Goal: Task Accomplishment & Management: Manage account settings

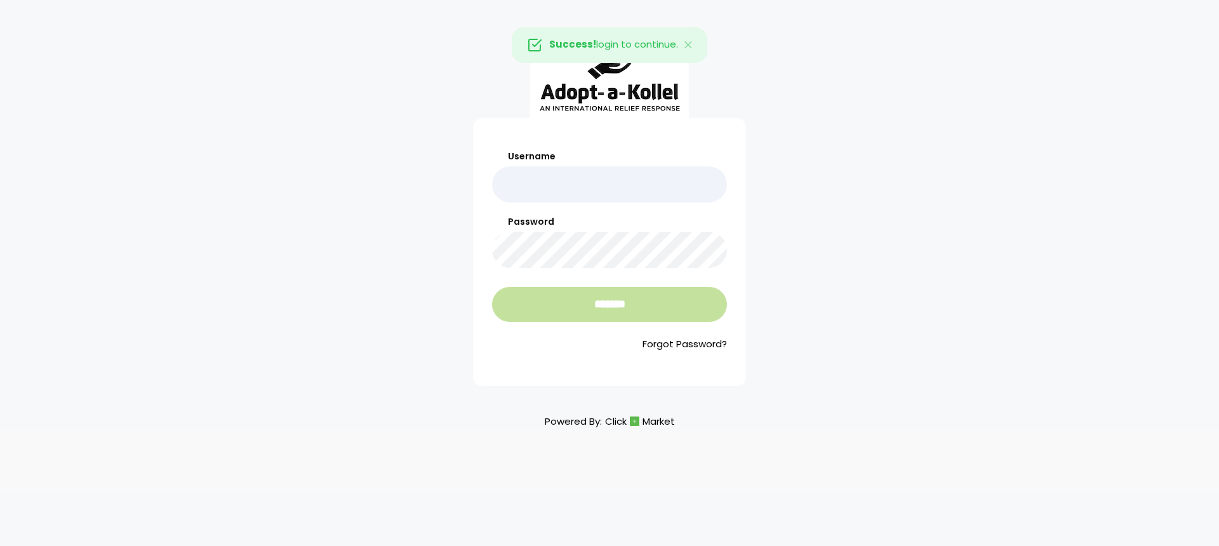
type input "**********"
click at [650, 318] on input "*******" at bounding box center [609, 304] width 235 height 35
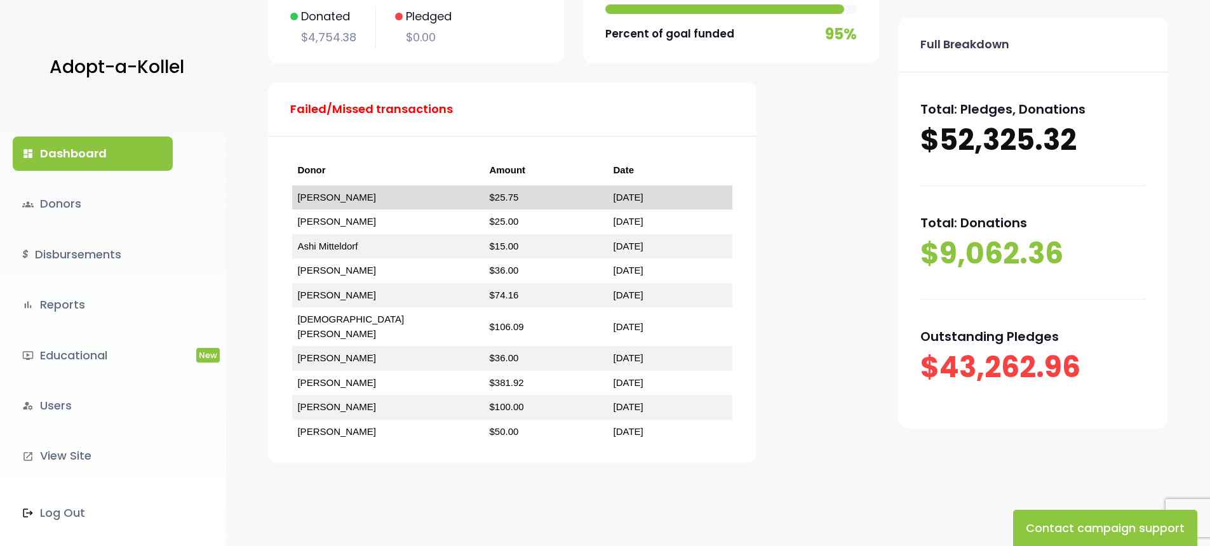
scroll to position [224, 0]
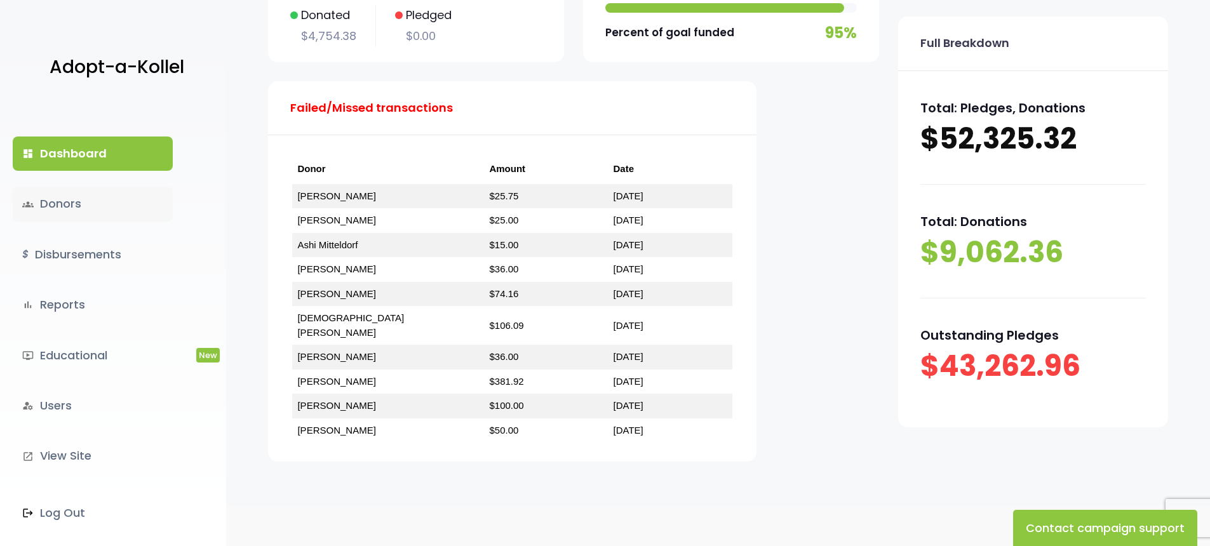
click at [85, 207] on link "groups Donors" at bounding box center [93, 204] width 160 height 34
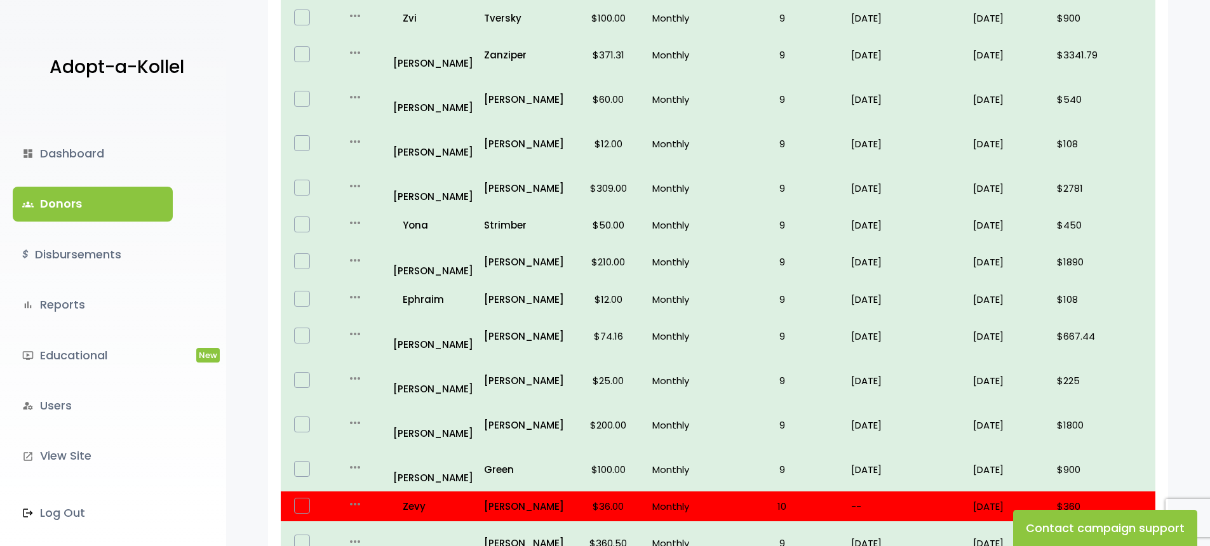
scroll to position [767, 0]
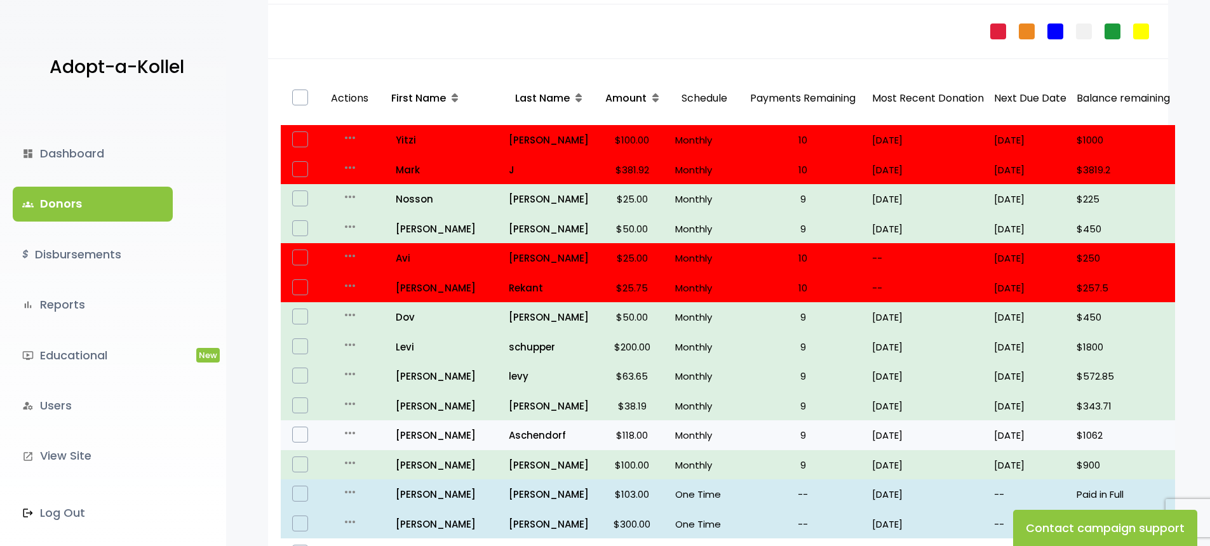
scroll to position [154, 0]
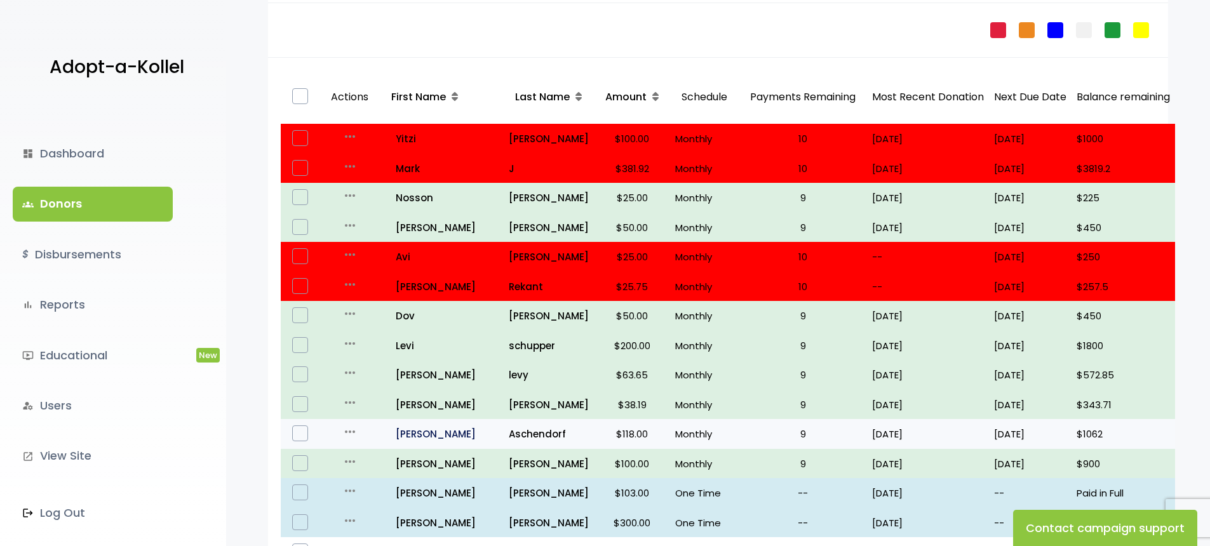
click at [450, 440] on p "all_inclusive Michael" at bounding box center [442, 433] width 112 height 17
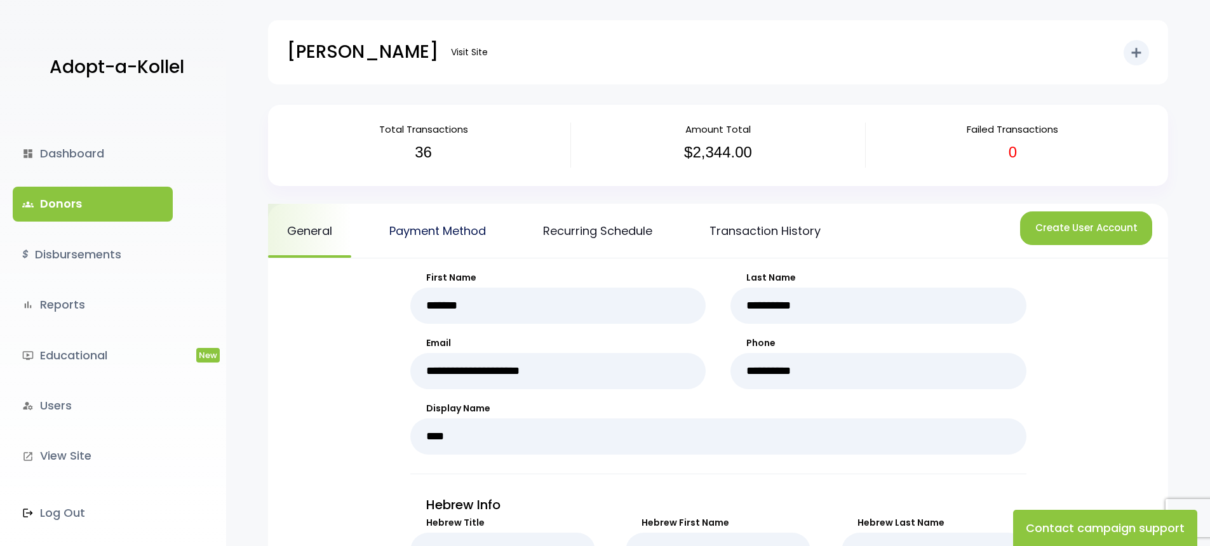
click at [425, 236] on link "Payment Method" at bounding box center [437, 231] width 135 height 54
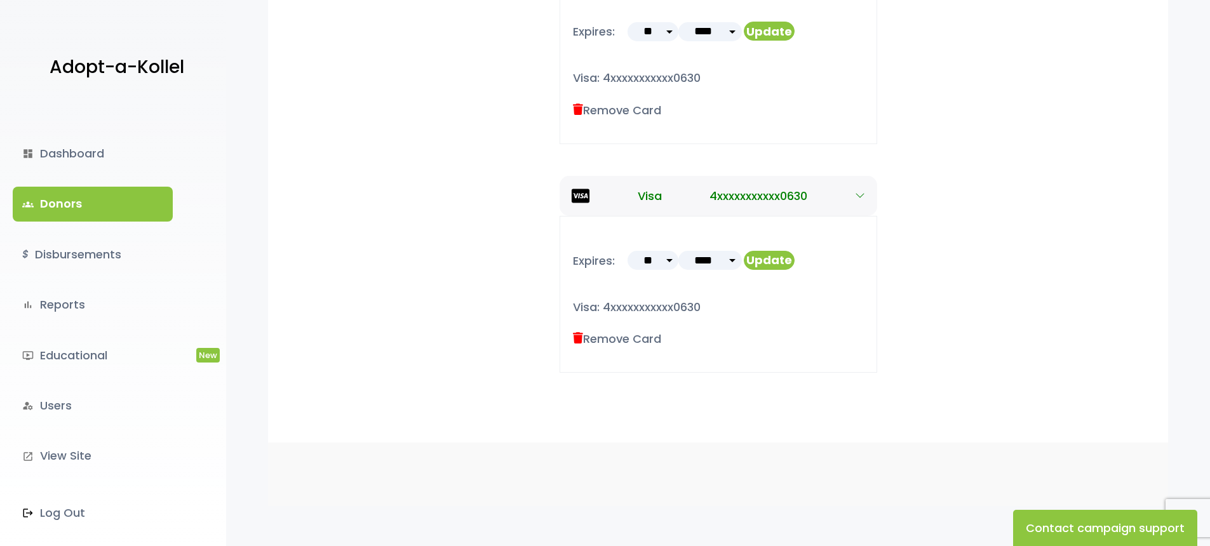
scroll to position [639, 0]
click at [578, 336] on icon at bounding box center [578, 335] width 10 height 11
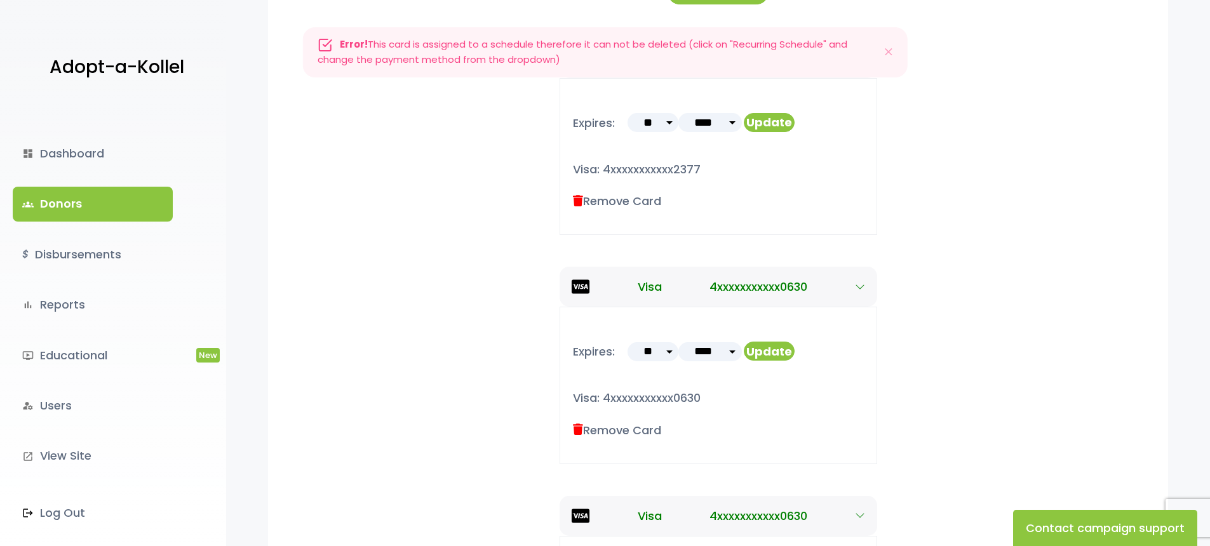
scroll to position [0, 0]
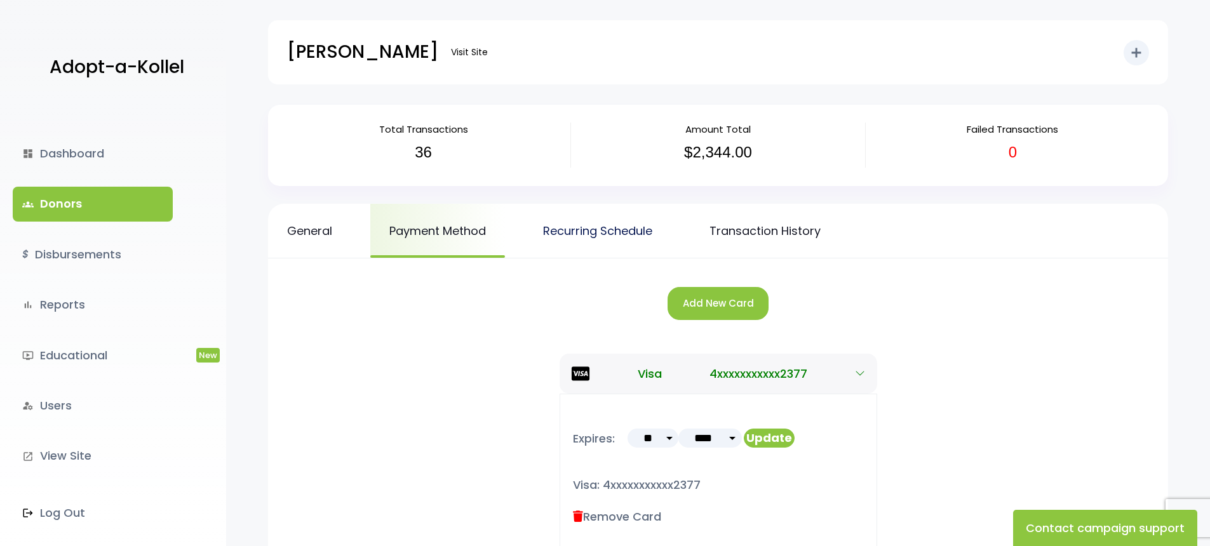
click at [602, 237] on link "Recurring Schedule" at bounding box center [597, 231] width 147 height 54
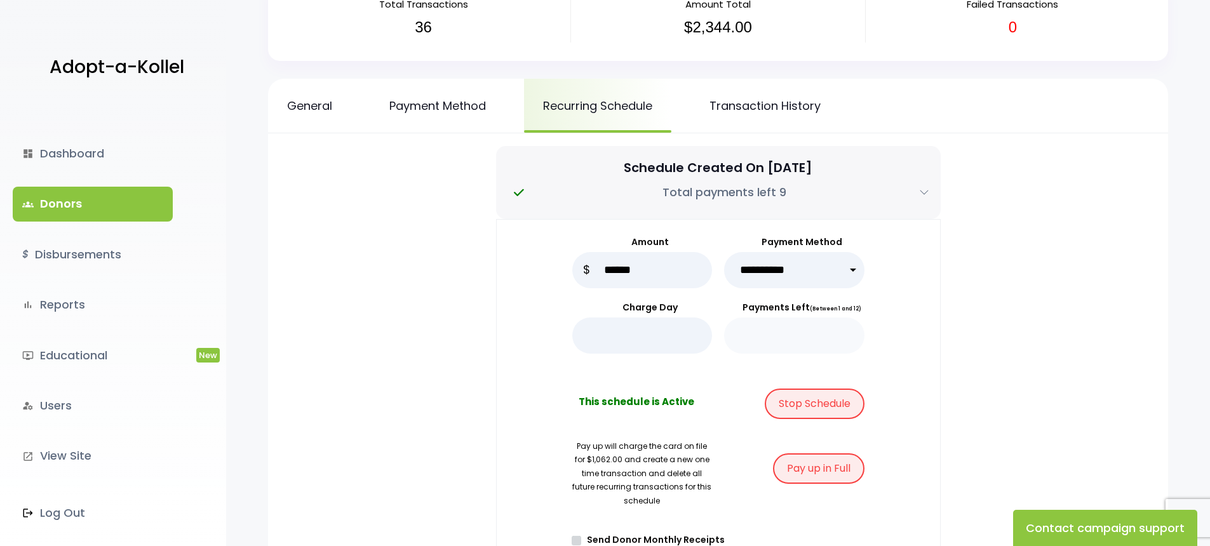
scroll to position [99, 0]
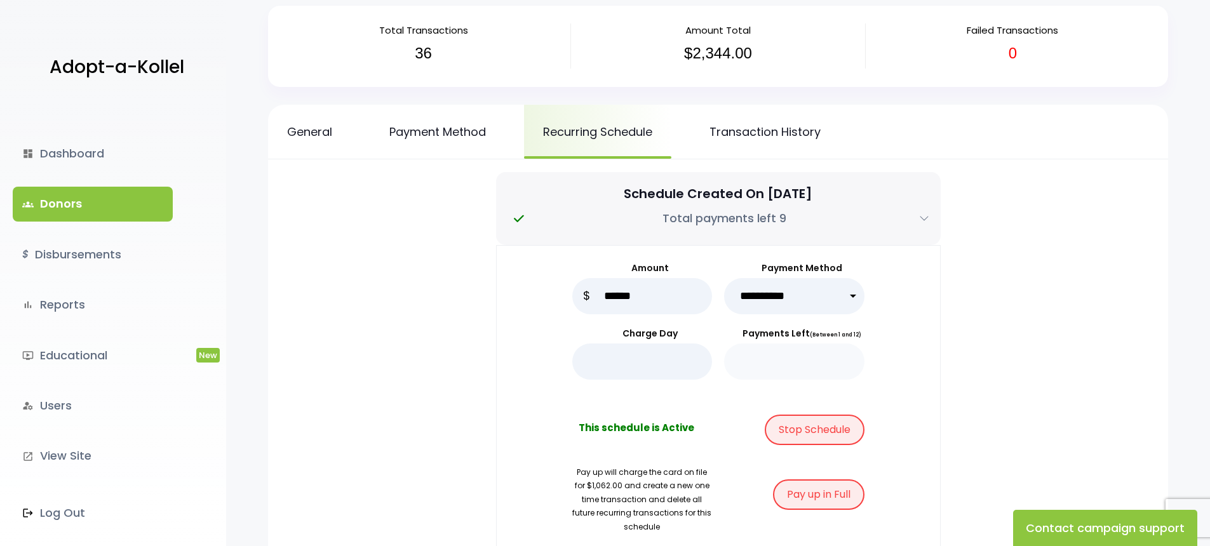
click at [780, 297] on select "**********" at bounding box center [794, 296] width 140 height 36
click at [450, 147] on link "Payment Method" at bounding box center [437, 132] width 135 height 54
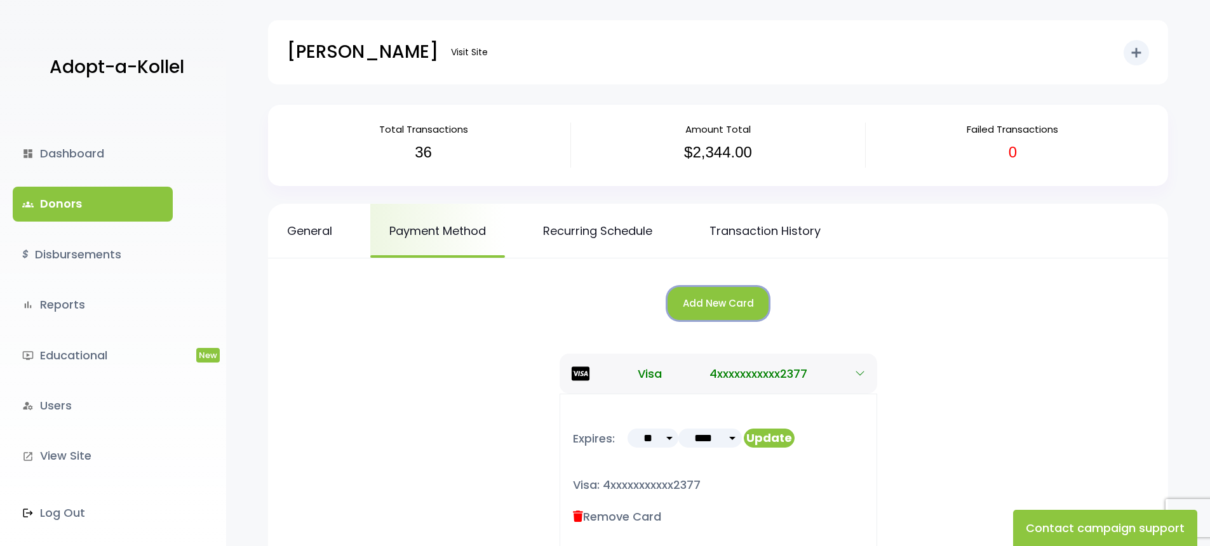
click at [737, 311] on button "Add New Card" at bounding box center [717, 304] width 101 height 34
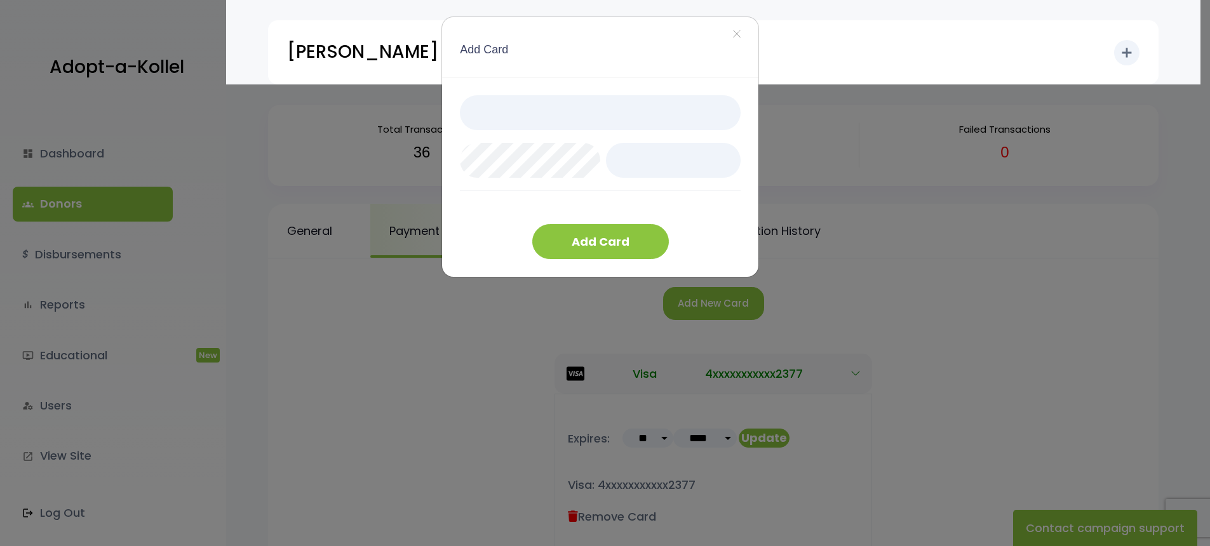
click at [583, 208] on div at bounding box center [600, 160] width 281 height 130
click at [607, 238] on button "Add Card" at bounding box center [600, 241] width 137 height 35
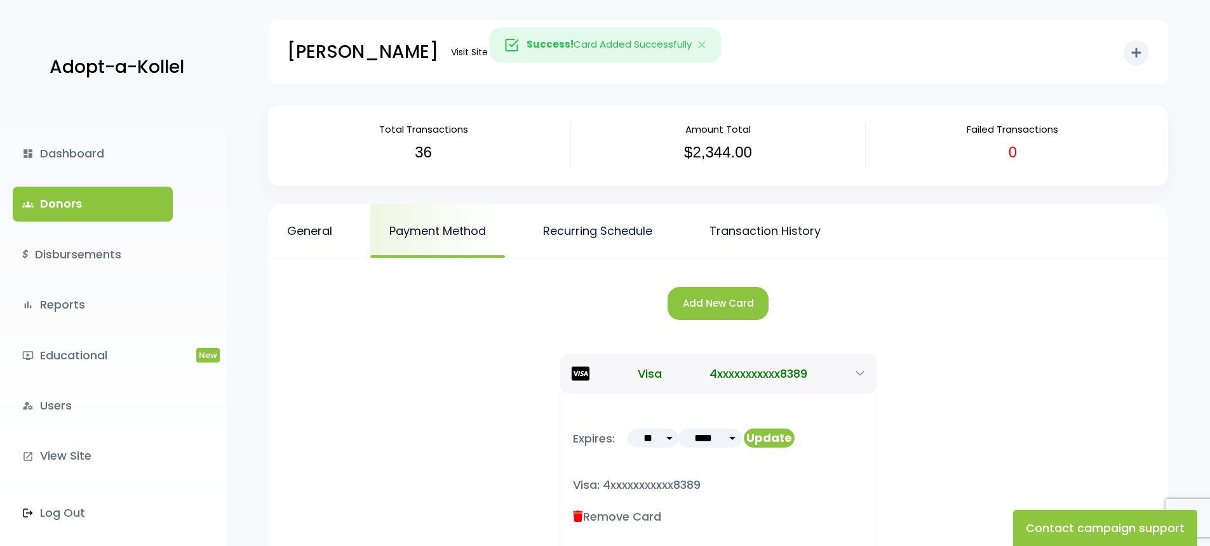
click at [624, 243] on link "Recurring Schedule" at bounding box center [597, 231] width 147 height 54
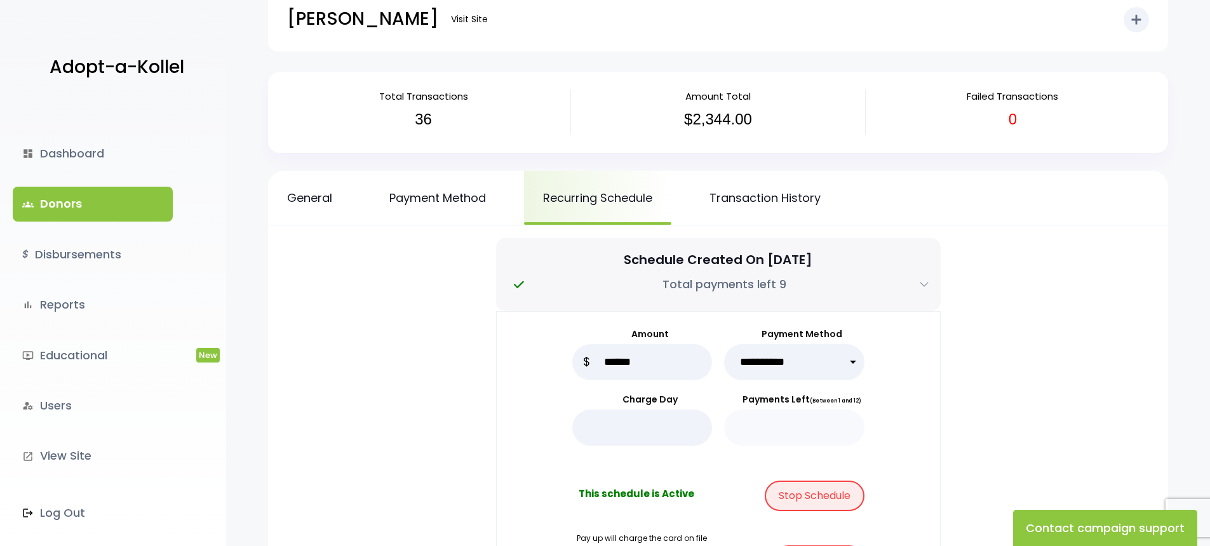
scroll to position [126, 0]
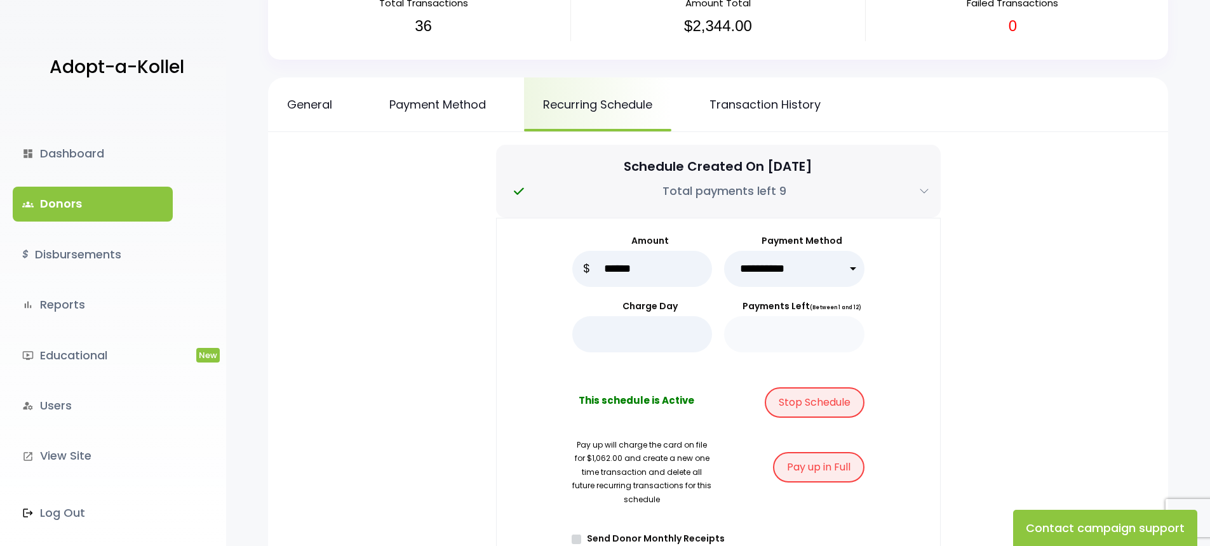
click at [822, 274] on select "**********" at bounding box center [794, 269] width 140 height 36
select select "*****"
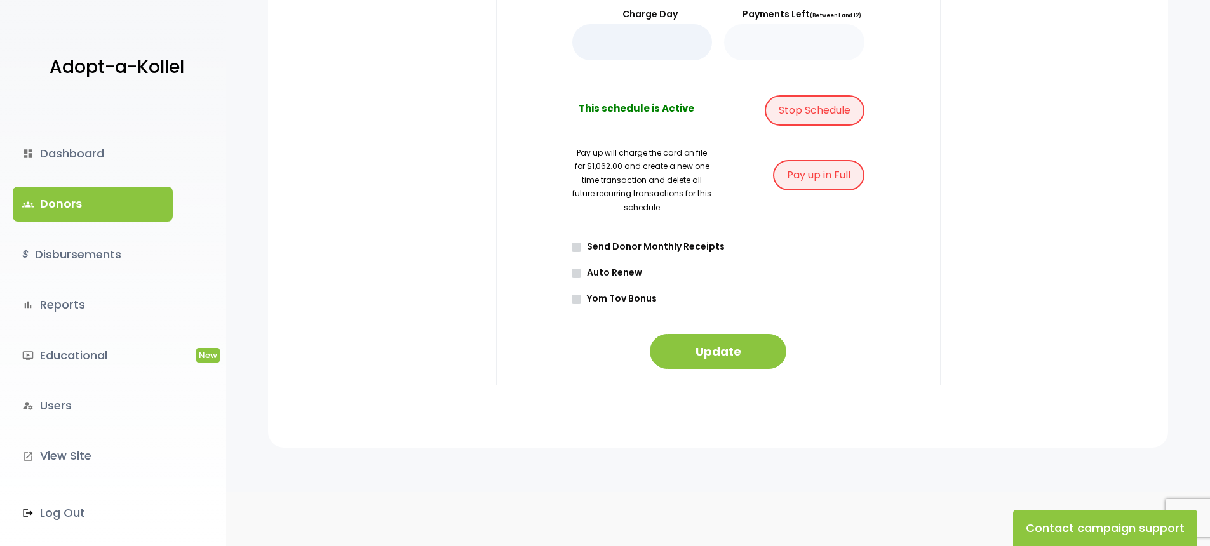
scroll to position [428, 0]
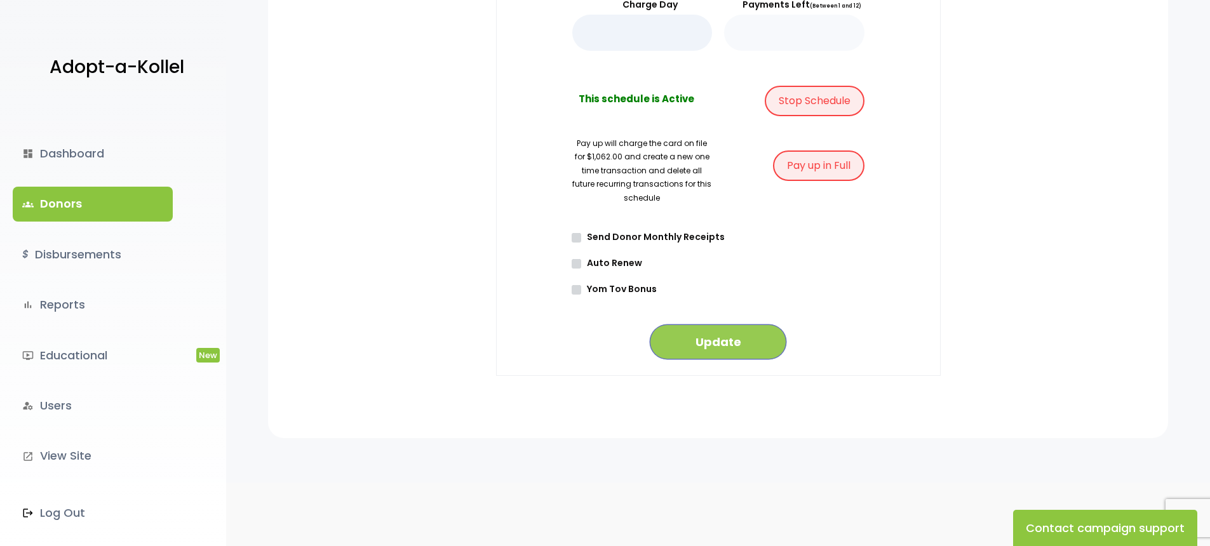
click at [723, 352] on button "Update" at bounding box center [718, 342] width 137 height 35
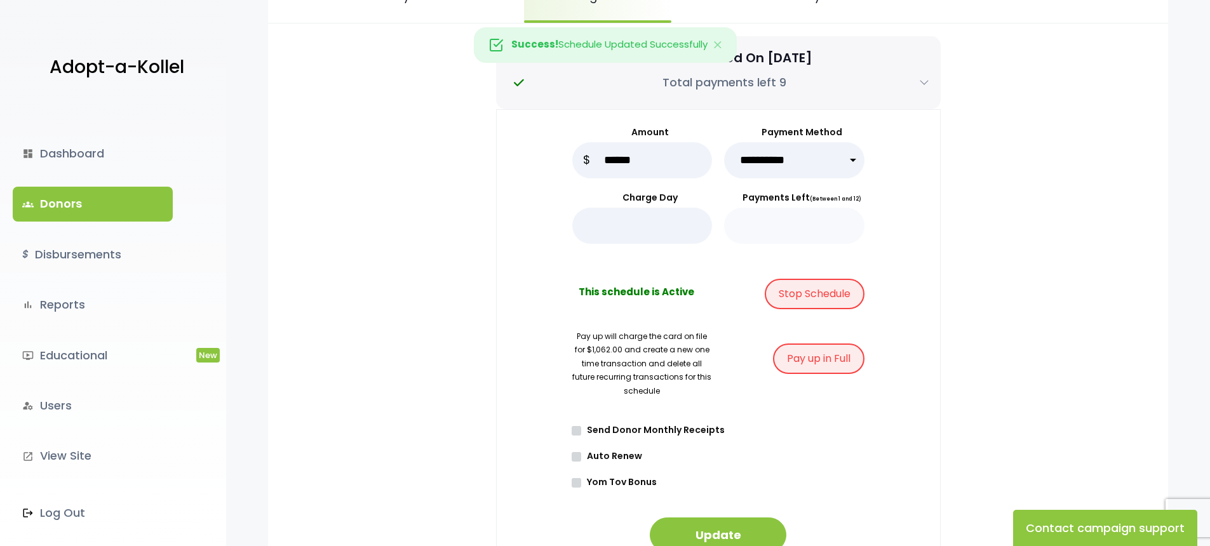
scroll to position [234, 0]
click at [44, 206] on link "groups Donors" at bounding box center [93, 204] width 160 height 34
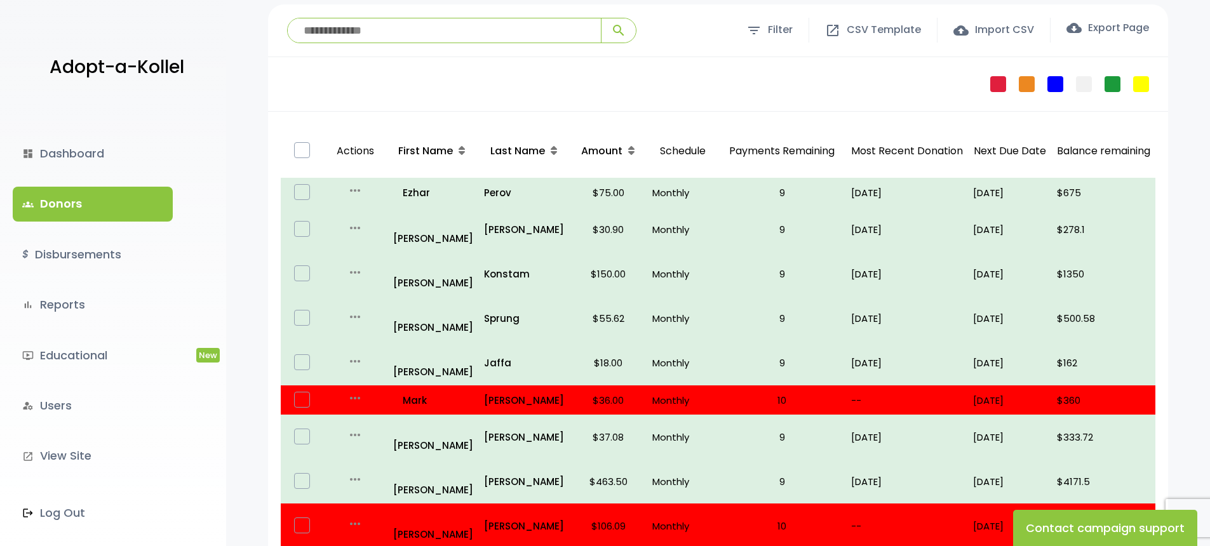
scroll to position [101, 0]
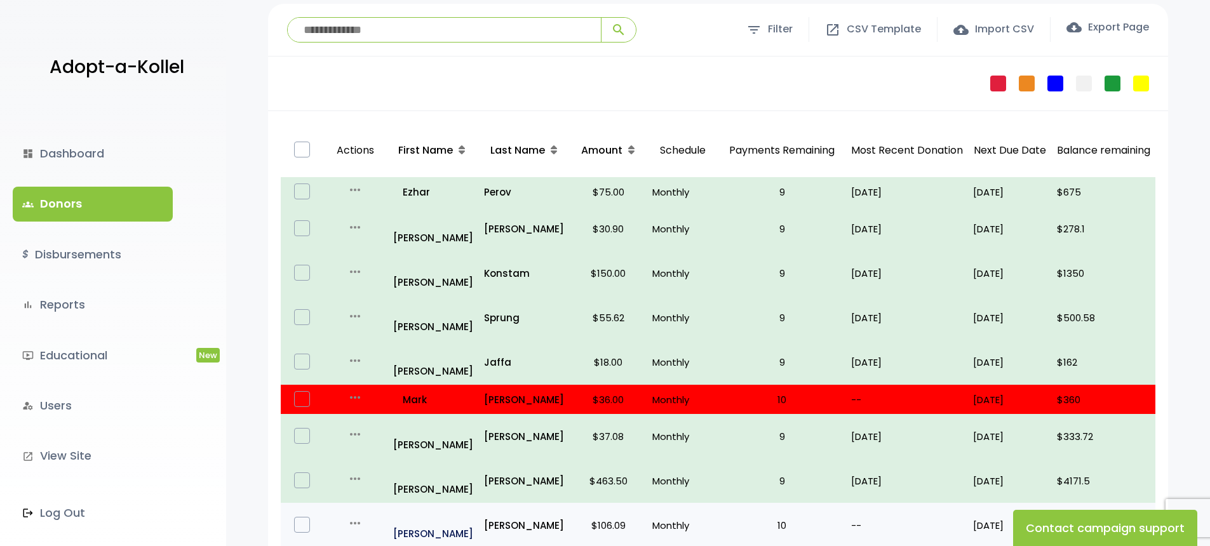
click at [406, 508] on p "all_inclusive [PERSON_NAME]" at bounding box center [433, 525] width 81 height 34
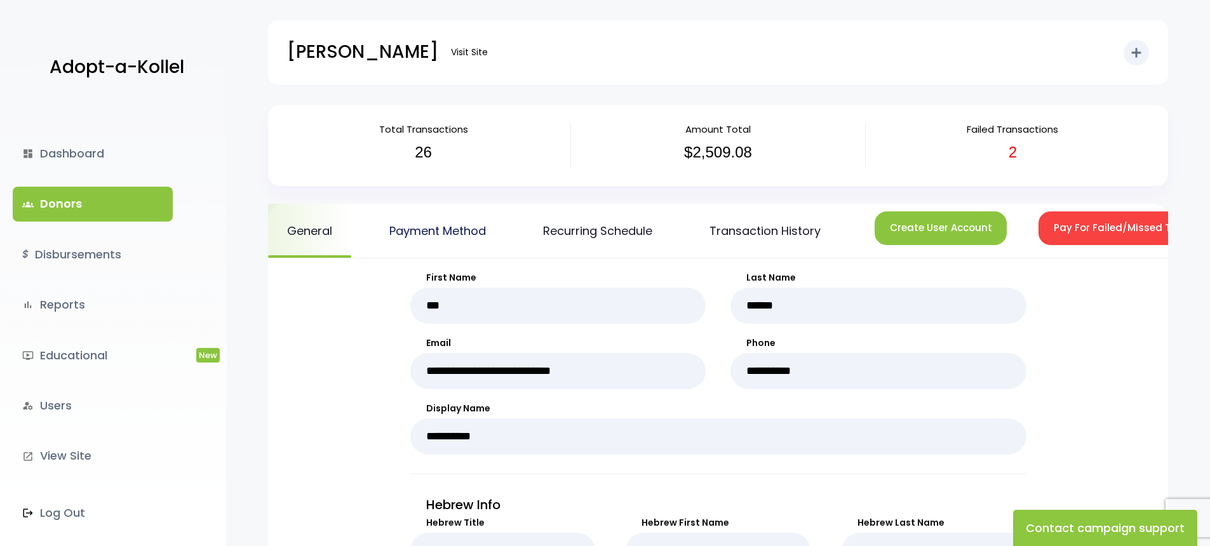
click at [445, 239] on link "Payment Method" at bounding box center [437, 231] width 135 height 54
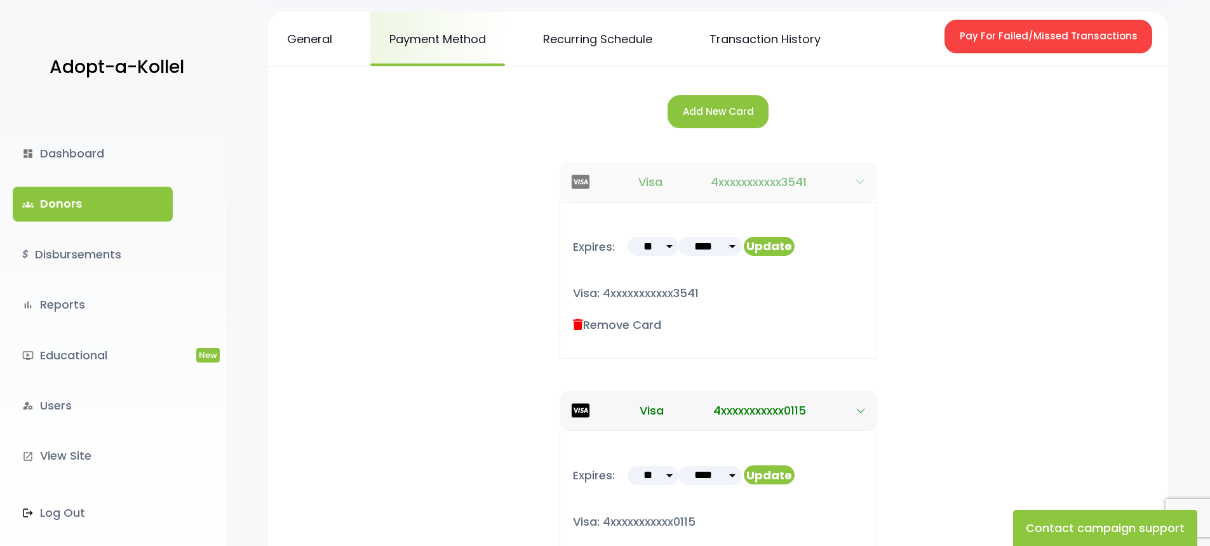
scroll to position [142, 0]
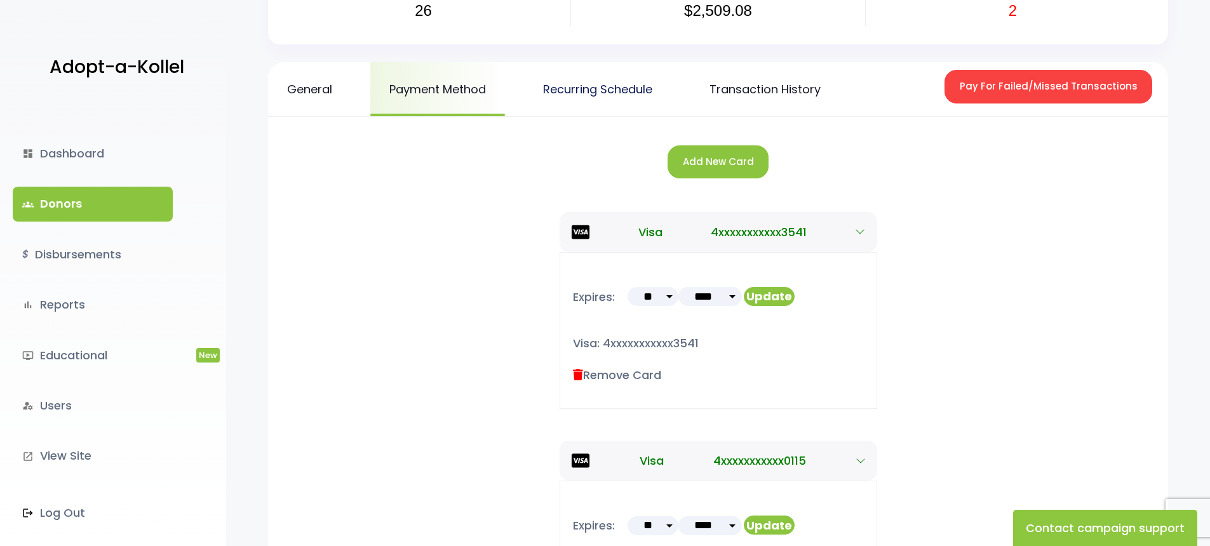
click at [615, 85] on link "Recurring Schedule" at bounding box center [597, 89] width 147 height 54
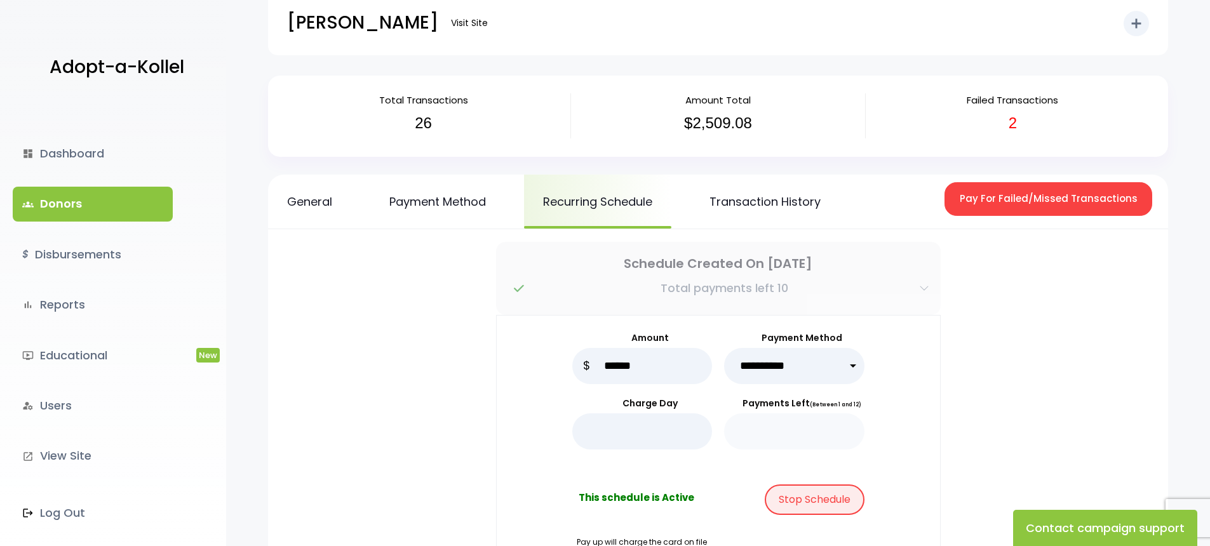
scroll to position [30, 0]
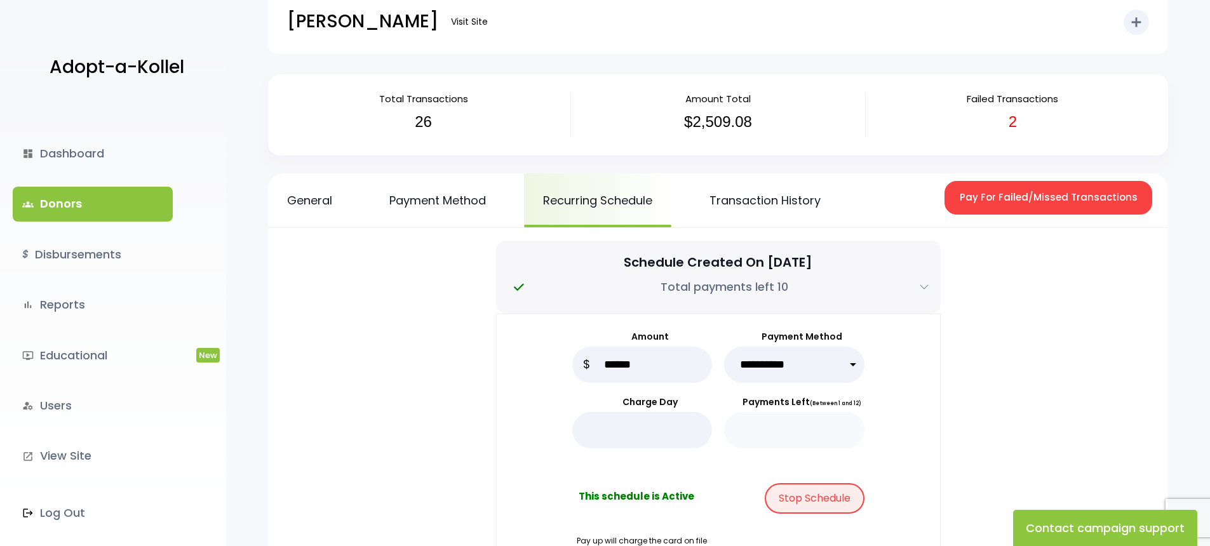
click at [76, 206] on link "groups Donors" at bounding box center [93, 204] width 160 height 34
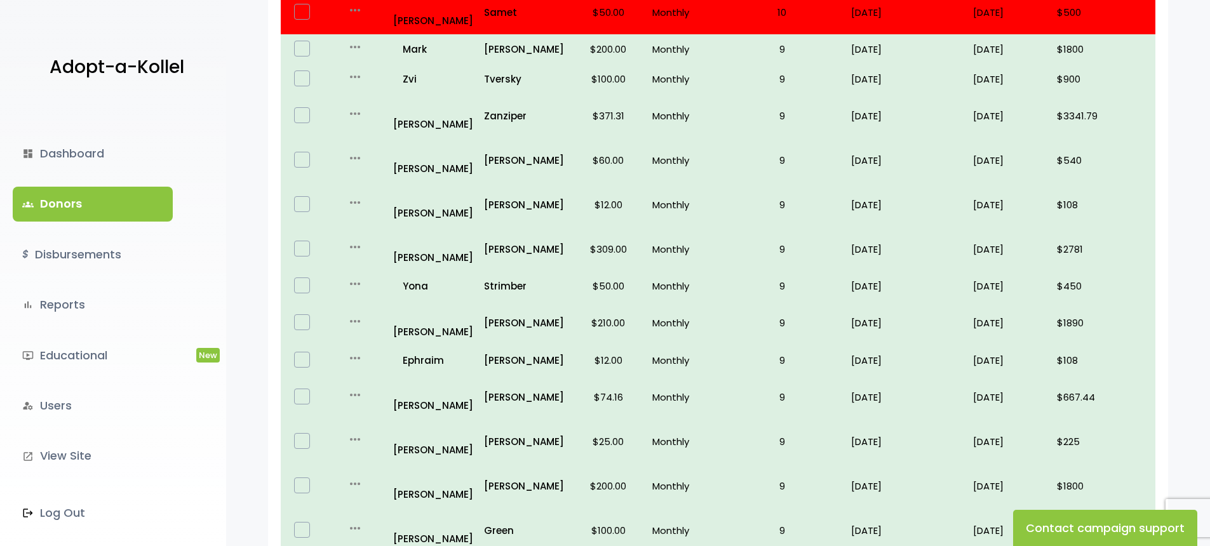
scroll to position [710, 0]
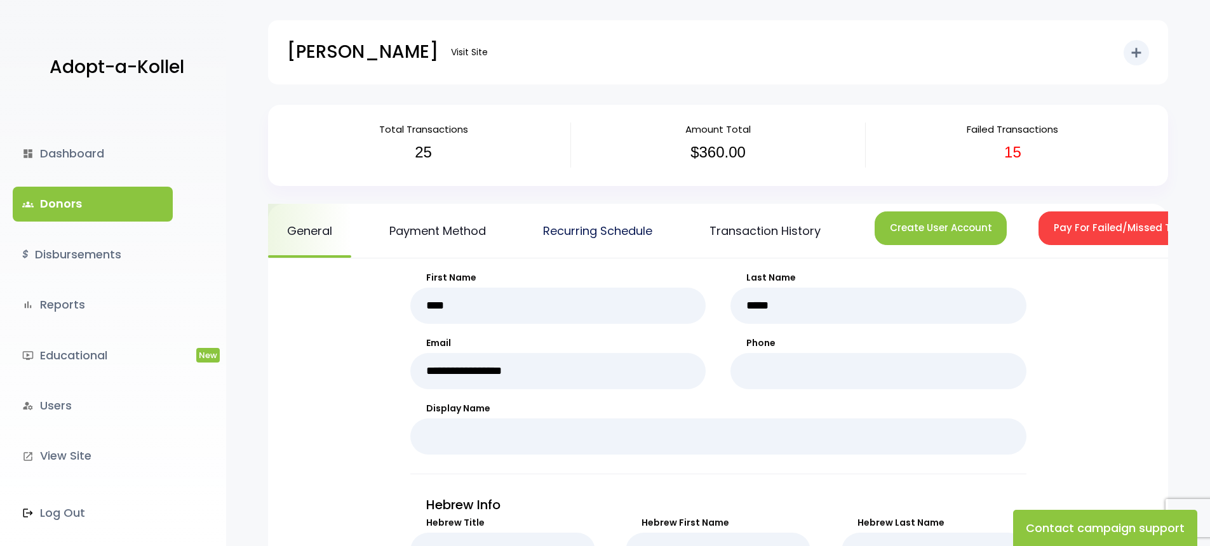
click at [586, 245] on link "Recurring Schedule" at bounding box center [597, 231] width 147 height 54
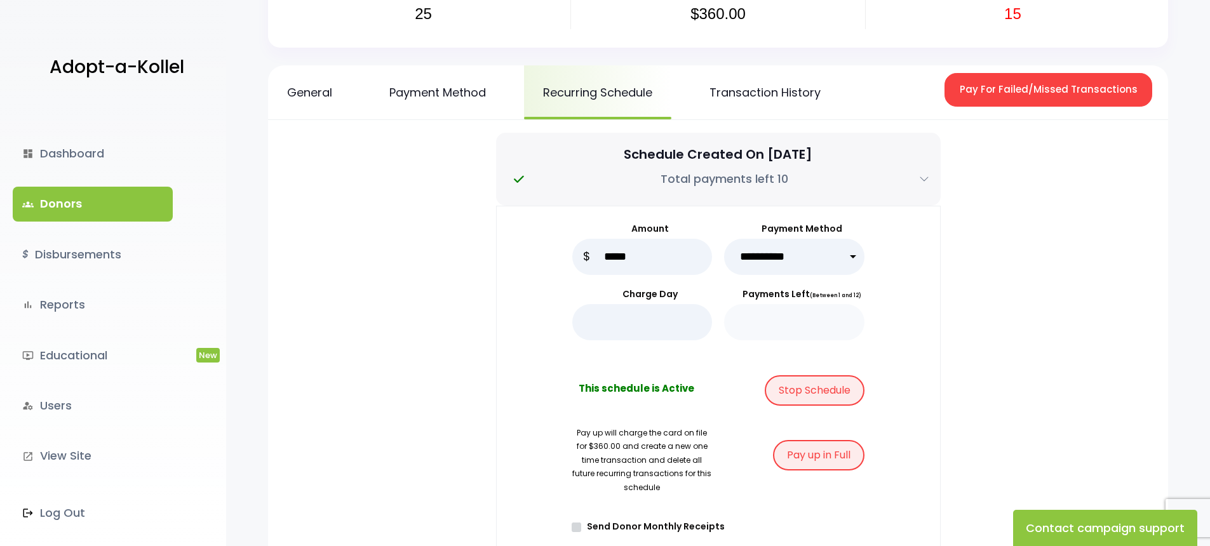
scroll to position [264, 0]
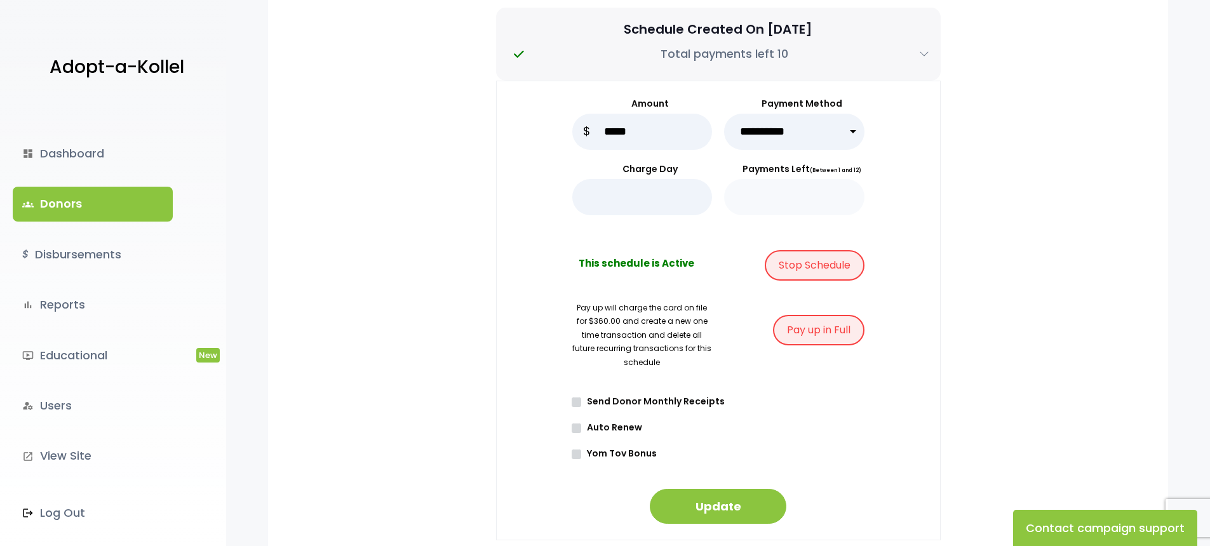
click at [51, 207] on link "groups Donors" at bounding box center [93, 204] width 160 height 34
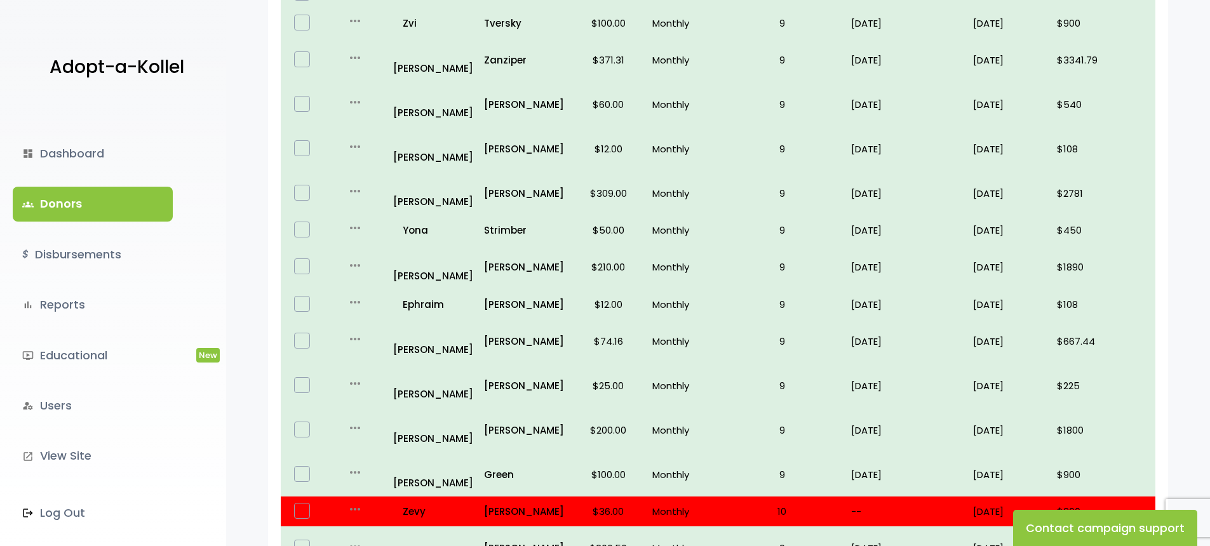
scroll to position [765, 0]
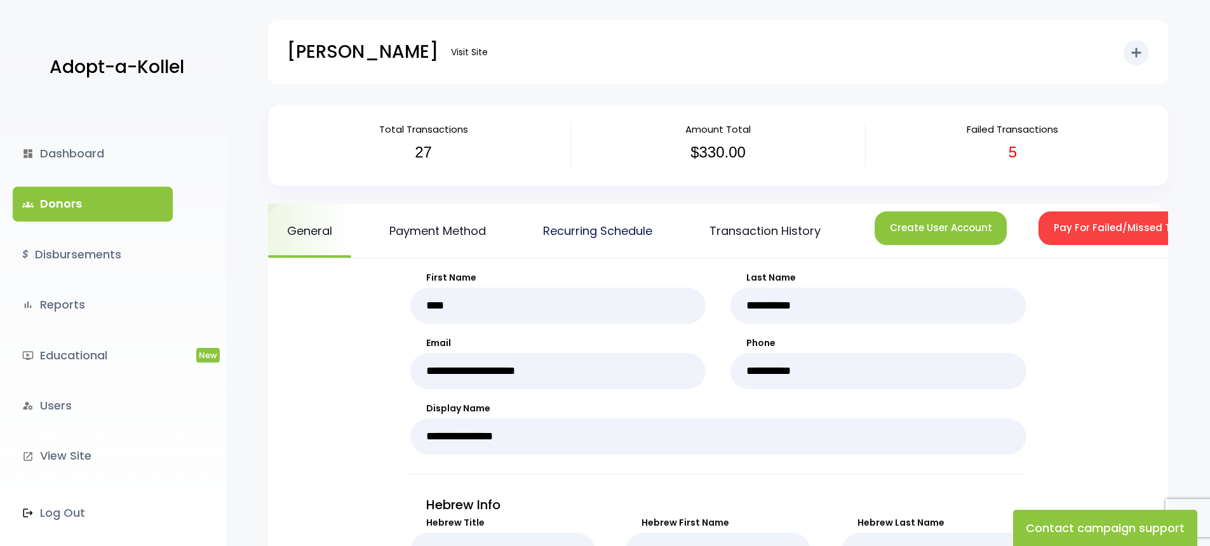
click at [554, 235] on link "Recurring Schedule" at bounding box center [597, 231] width 147 height 54
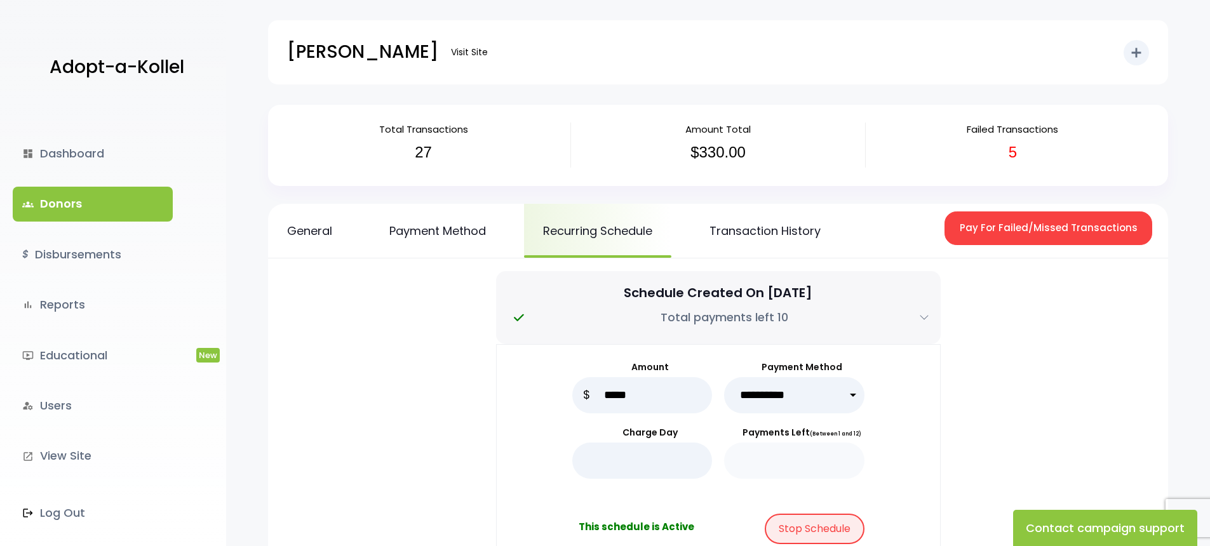
click at [70, 206] on link "groups Donors" at bounding box center [93, 204] width 160 height 34
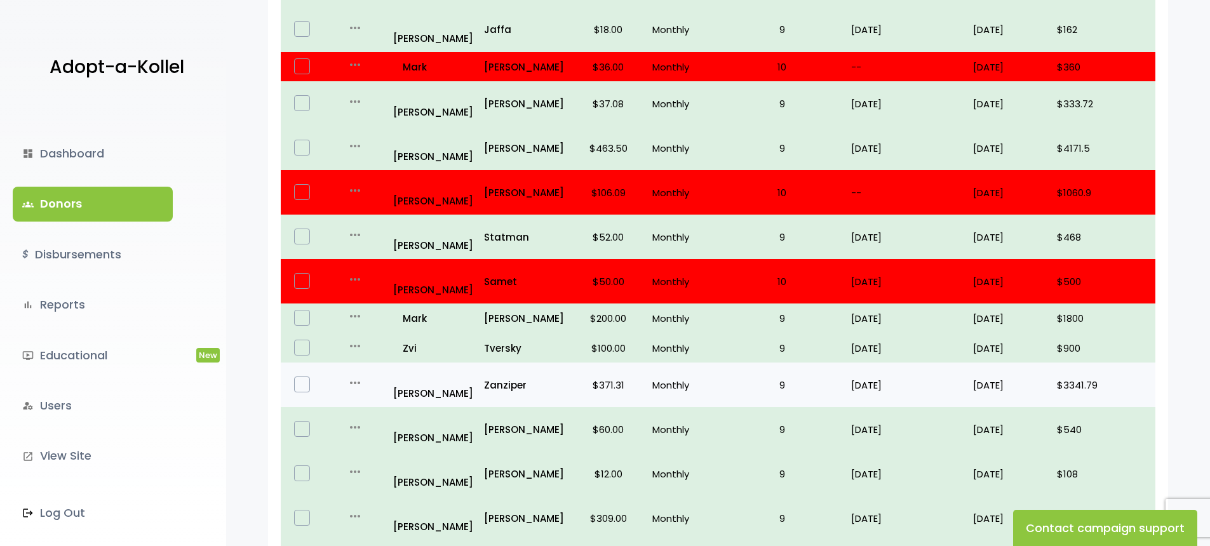
scroll to position [773, 0]
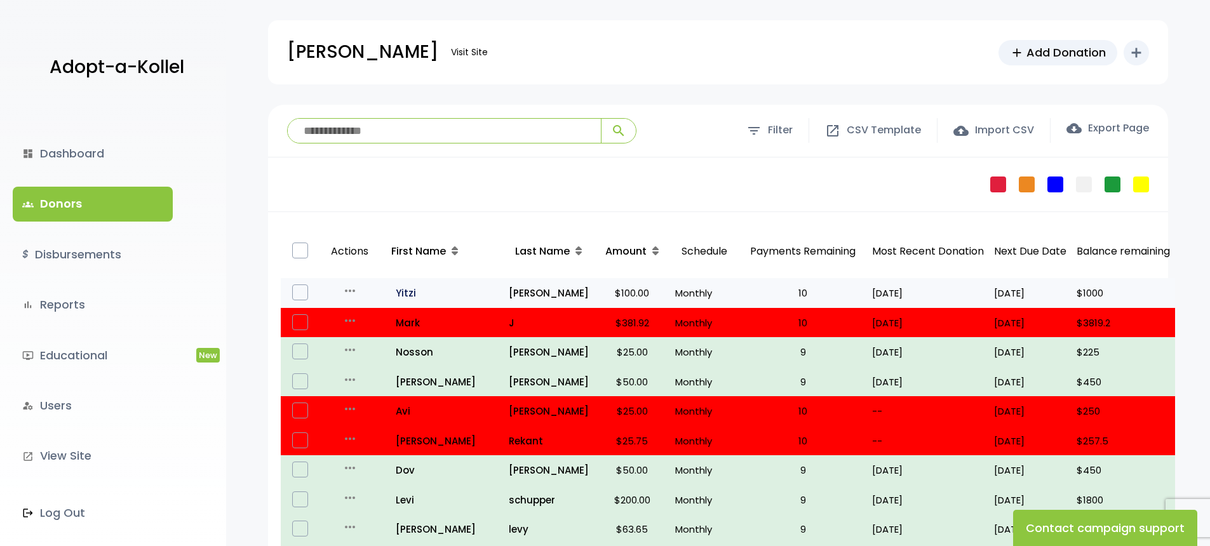
click at [408, 290] on p "all_inclusive [PERSON_NAME]" at bounding box center [442, 293] width 112 height 17
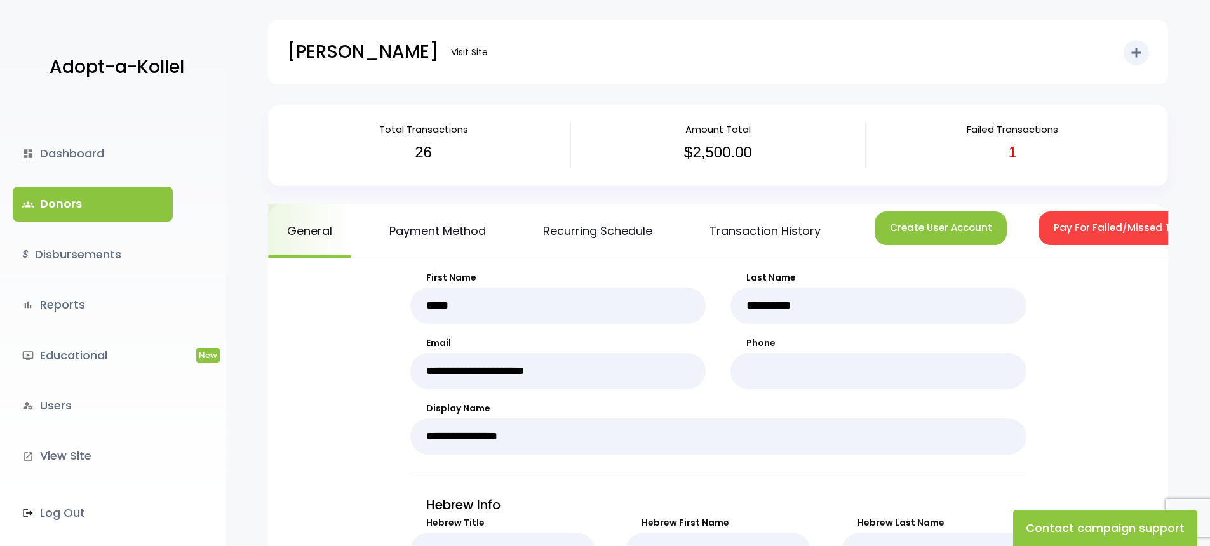
click at [60, 203] on link "groups Donors" at bounding box center [93, 204] width 160 height 34
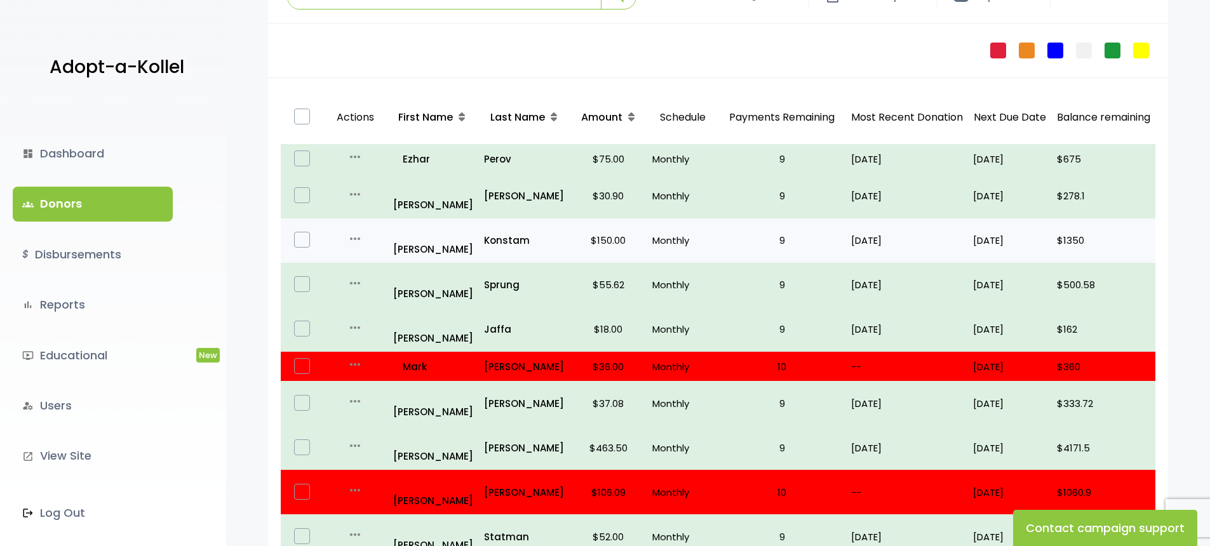
scroll to position [137, 0]
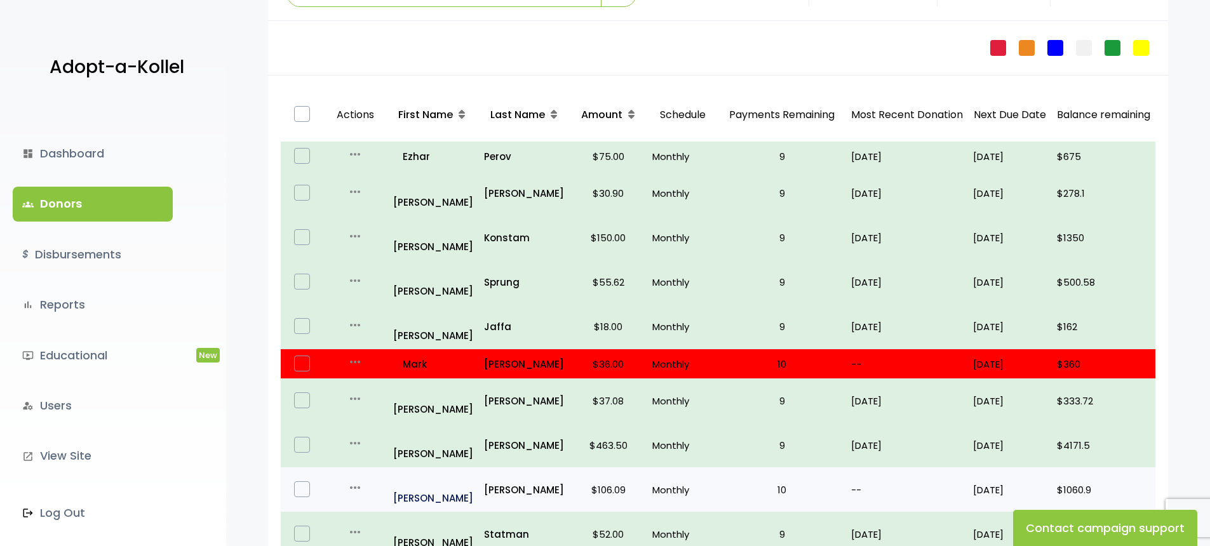
click at [408, 472] on p "all_inclusive Zev" at bounding box center [433, 489] width 81 height 34
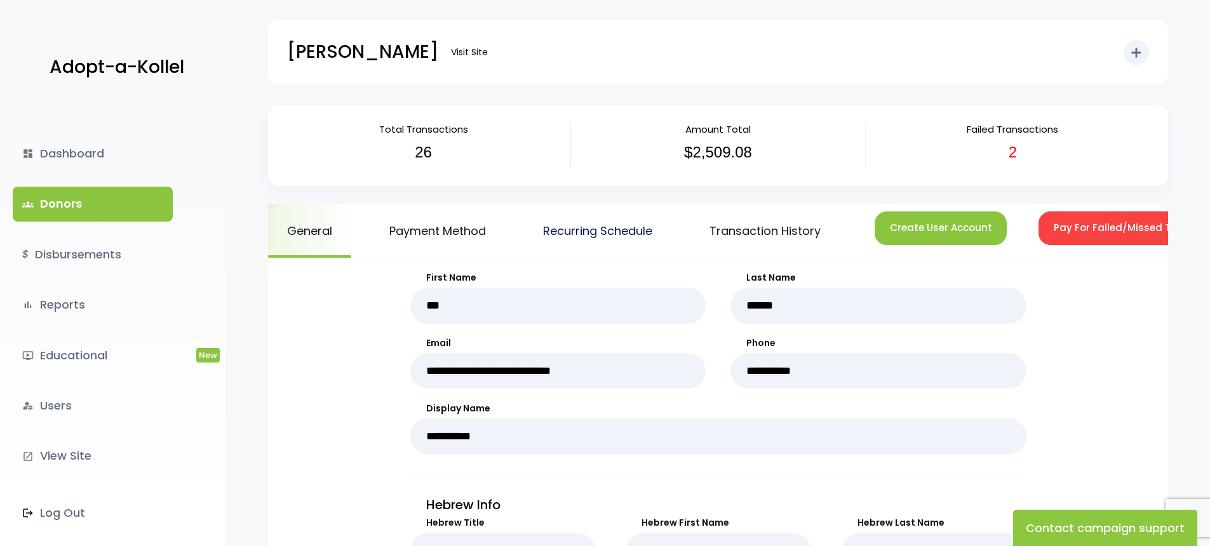
click at [562, 234] on link "Recurring Schedule" at bounding box center [597, 231] width 147 height 54
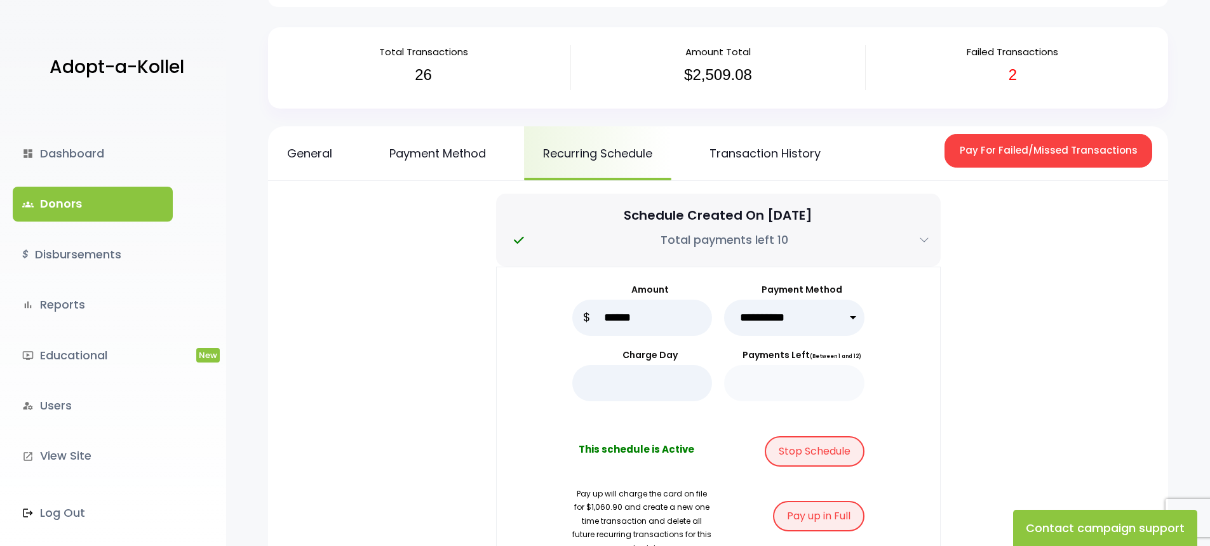
scroll to position [90, 0]
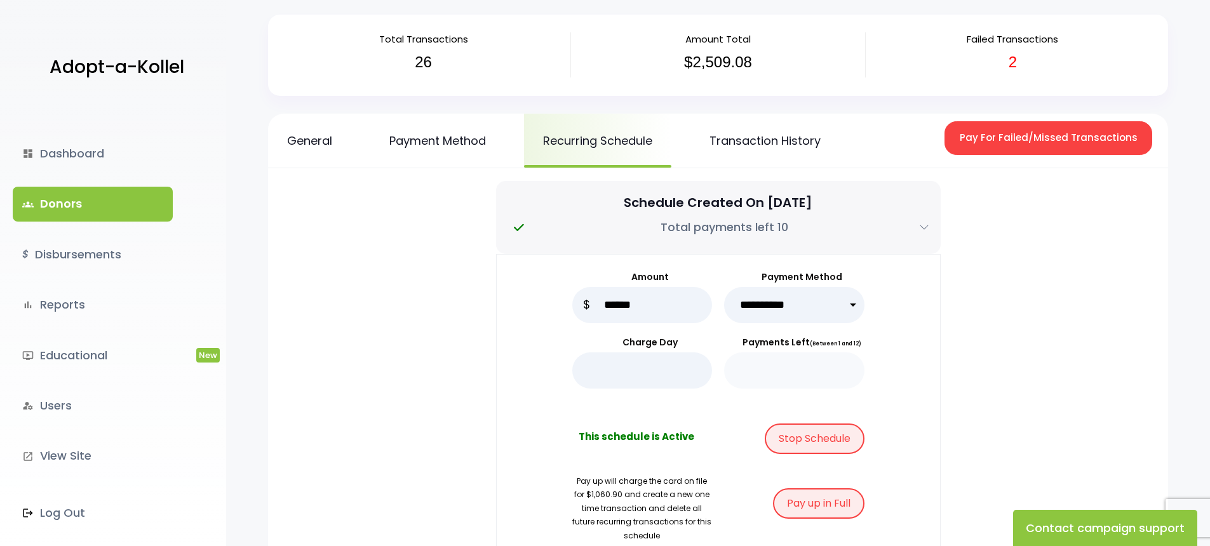
click at [772, 304] on select "**********" at bounding box center [794, 305] width 140 height 36
select select "*****"
click at [438, 145] on link "Payment Method" at bounding box center [437, 141] width 135 height 54
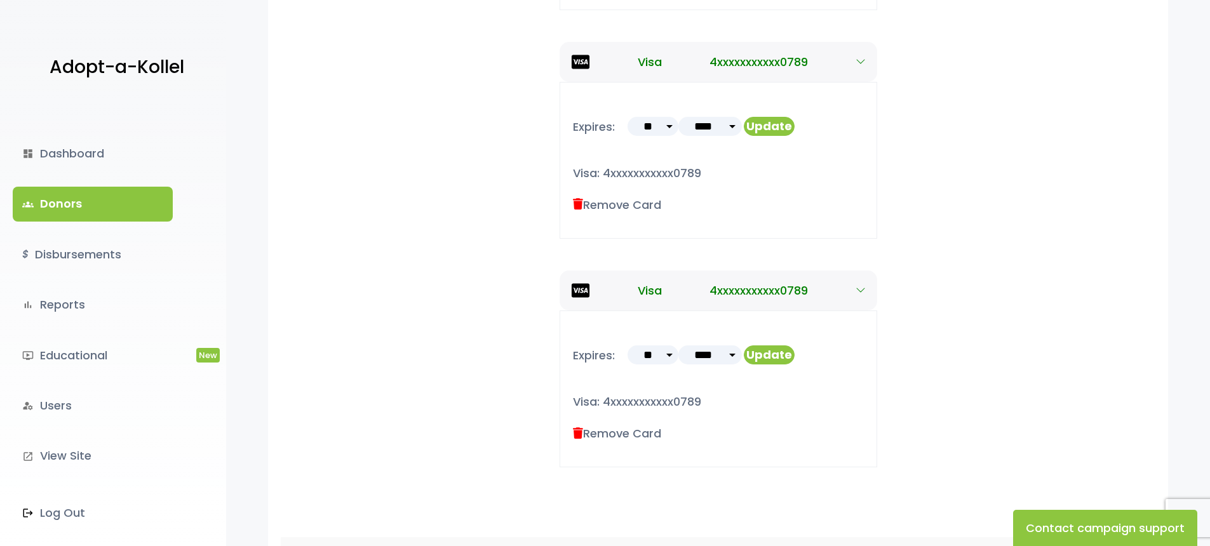
scroll to position [772, 0]
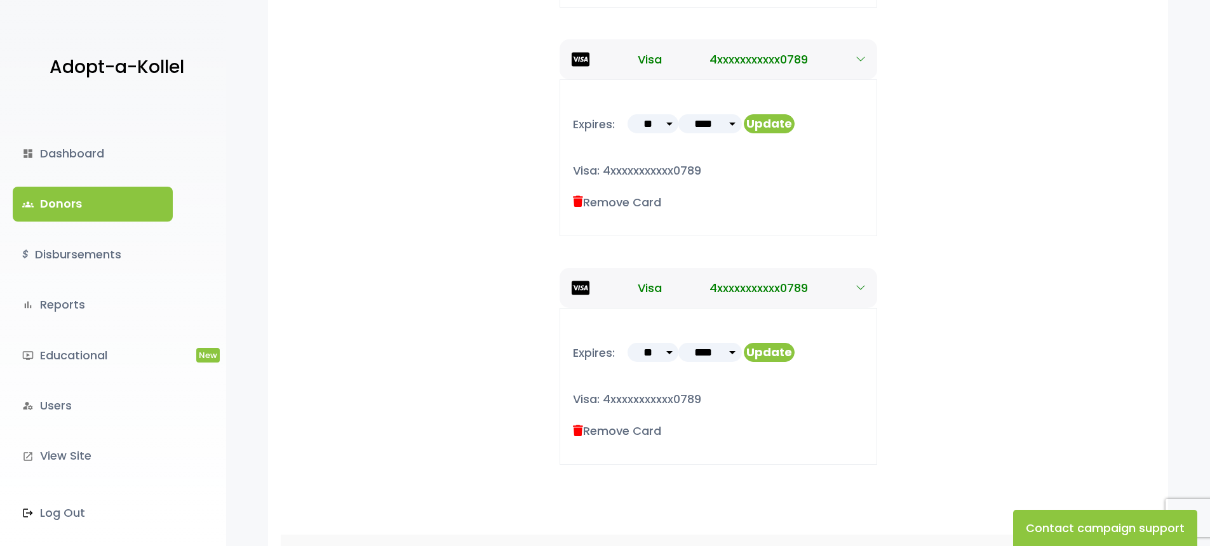
click at [582, 432] on label "Remove Card" at bounding box center [617, 430] width 88 height 17
click at [579, 433] on icon at bounding box center [578, 430] width 10 height 11
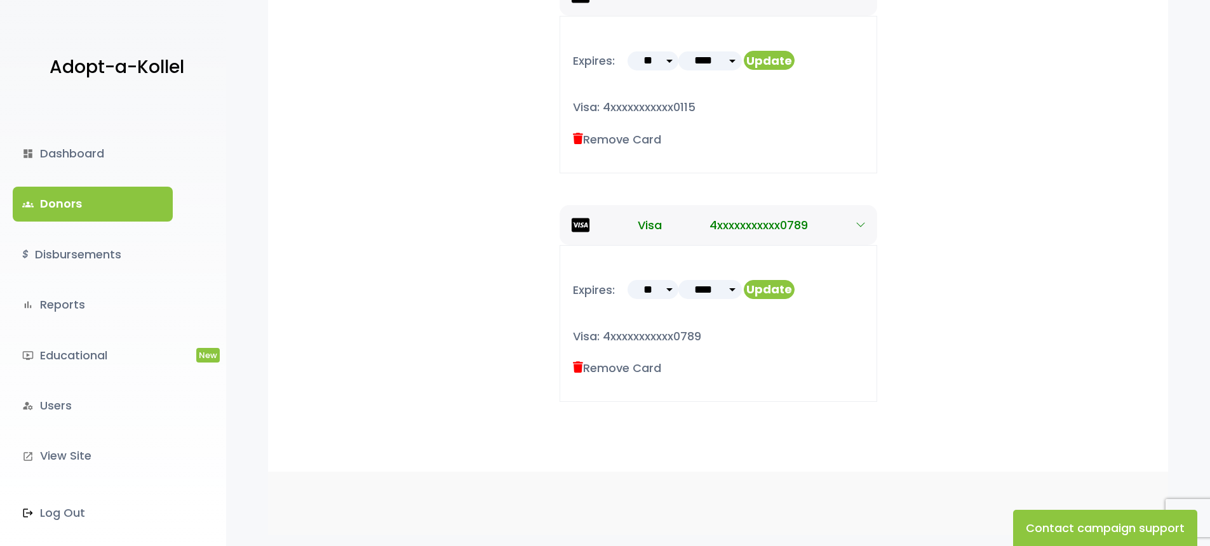
scroll to position [617, 0]
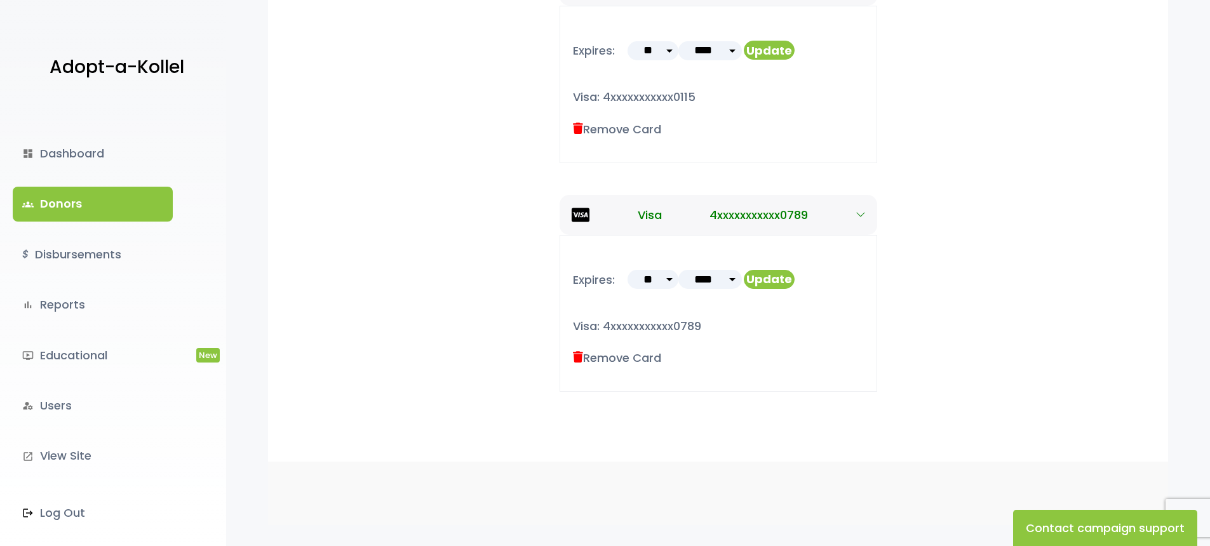
click at [64, 206] on link "groups Donors" at bounding box center [93, 204] width 160 height 34
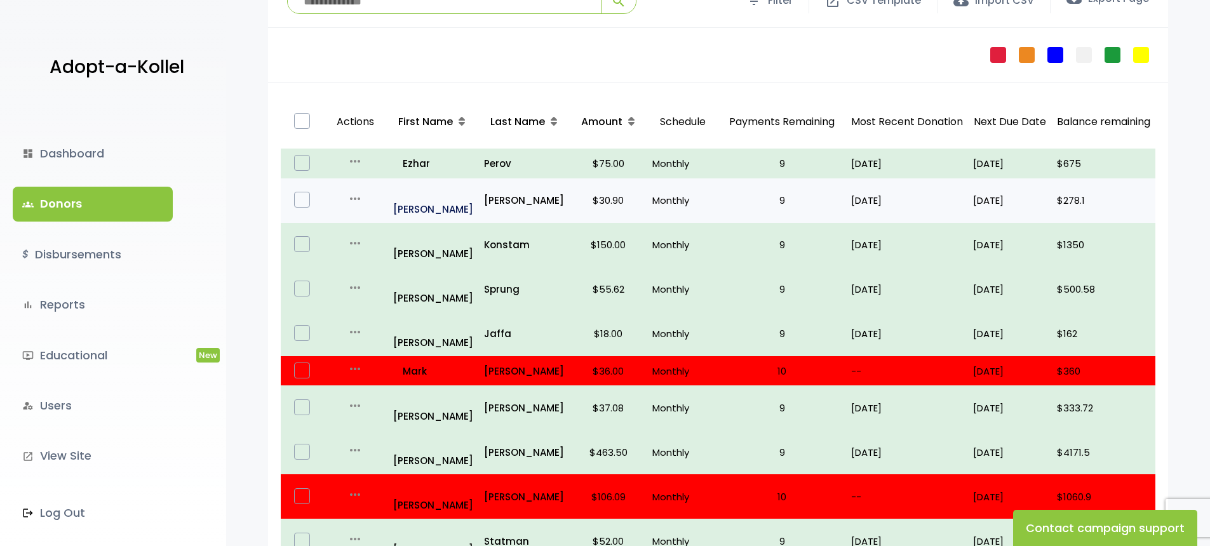
scroll to position [212, 0]
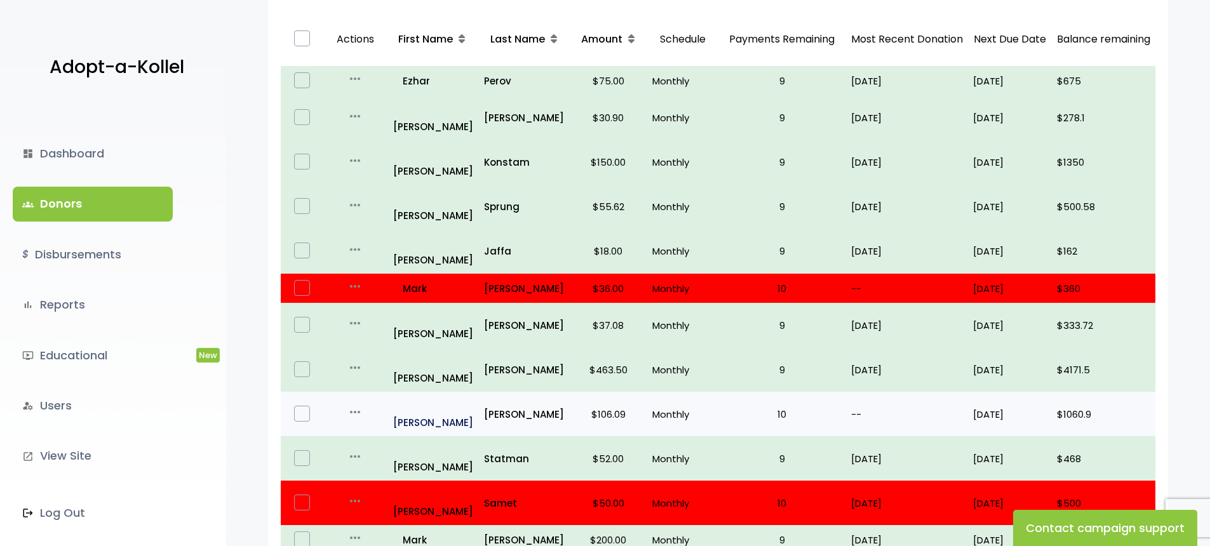
click at [413, 397] on p "all_inclusive [PERSON_NAME]" at bounding box center [433, 414] width 81 height 34
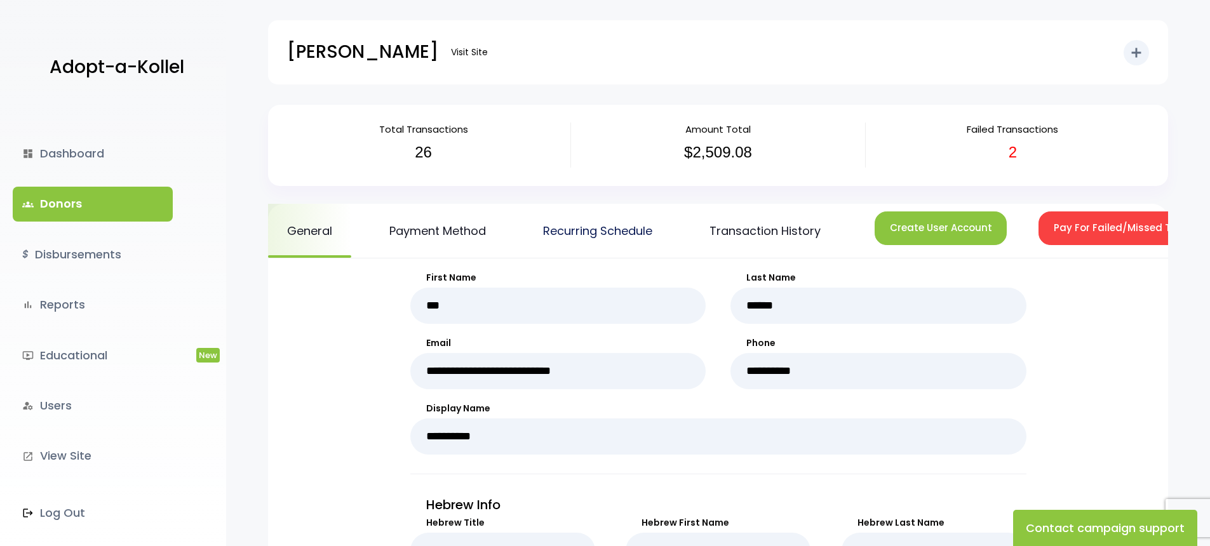
click at [596, 225] on link "Recurring Schedule" at bounding box center [597, 231] width 147 height 54
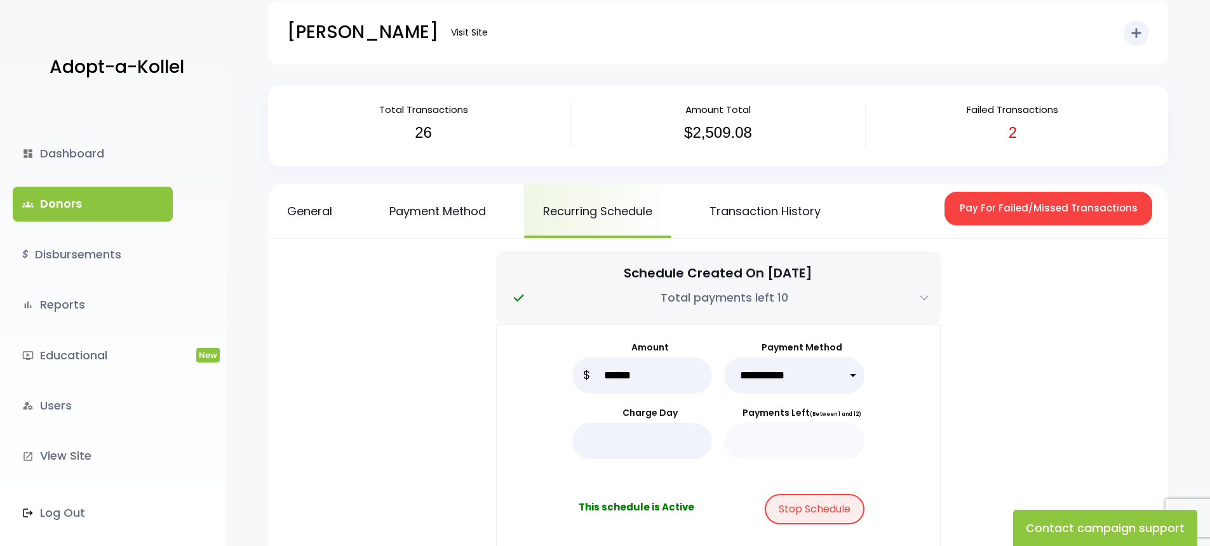
scroll to position [39, 0]
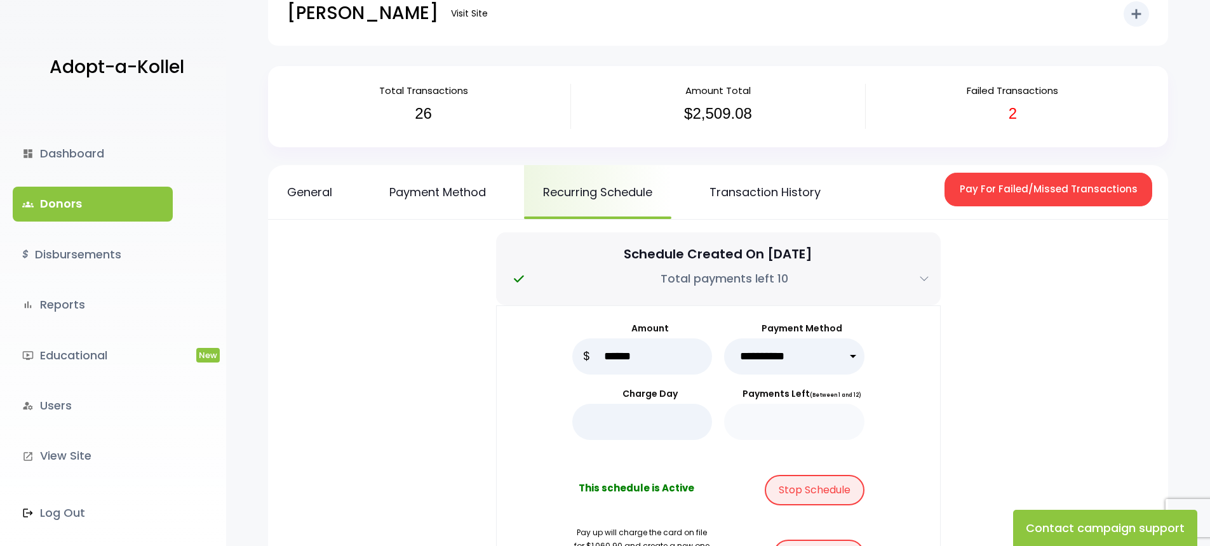
click at [803, 358] on select "**********" at bounding box center [794, 356] width 140 height 36
select select "*****"
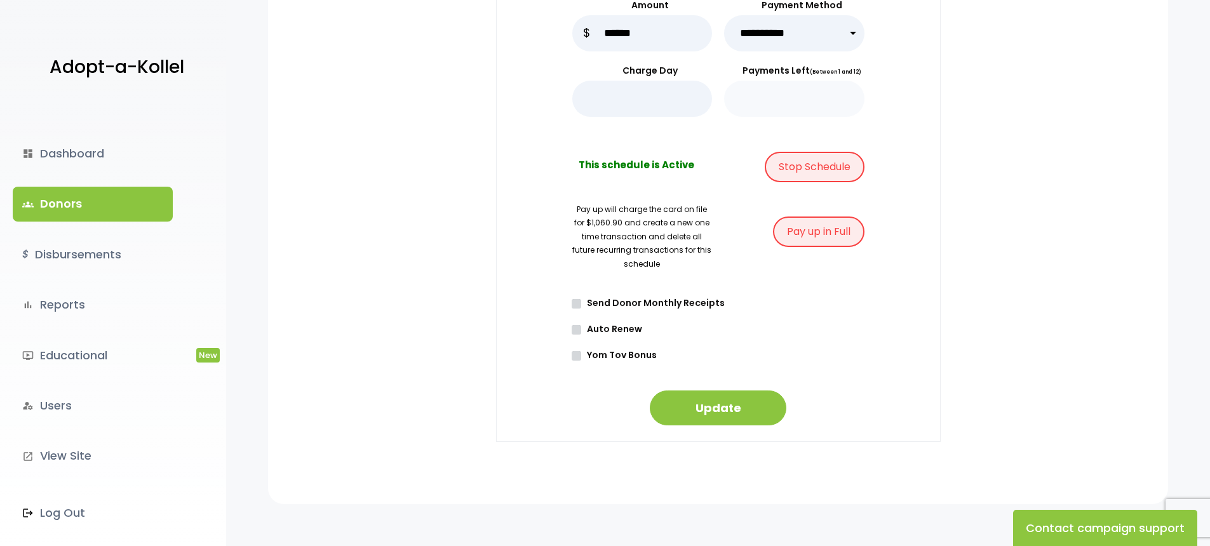
scroll to position [428, 0]
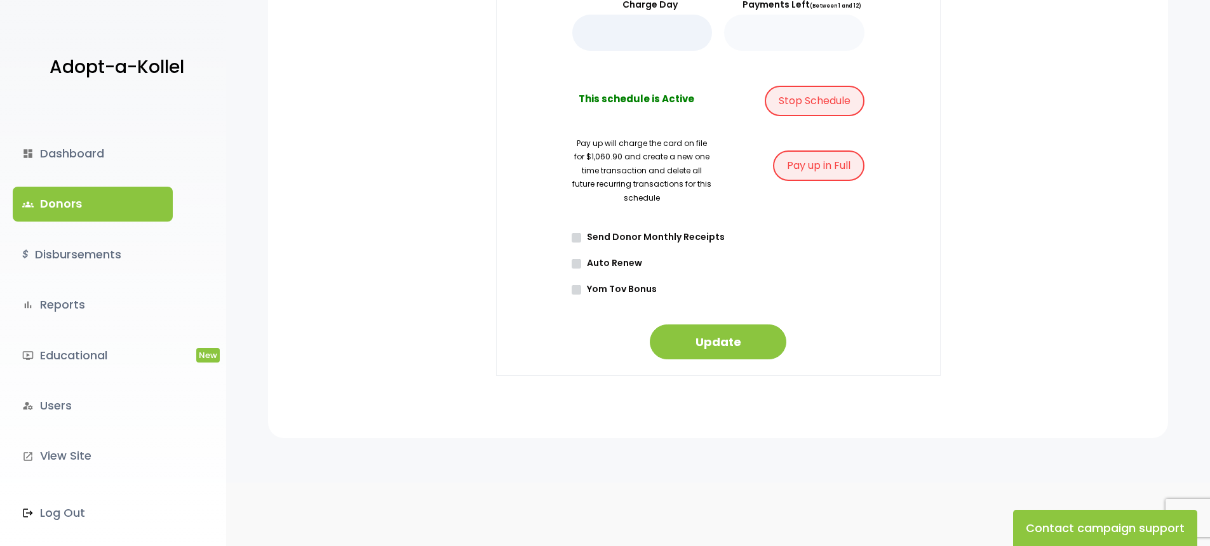
click at [582, 266] on label "Auto Renew" at bounding box center [722, 263] width 284 height 13
click at [730, 337] on button "Update" at bounding box center [718, 342] width 137 height 35
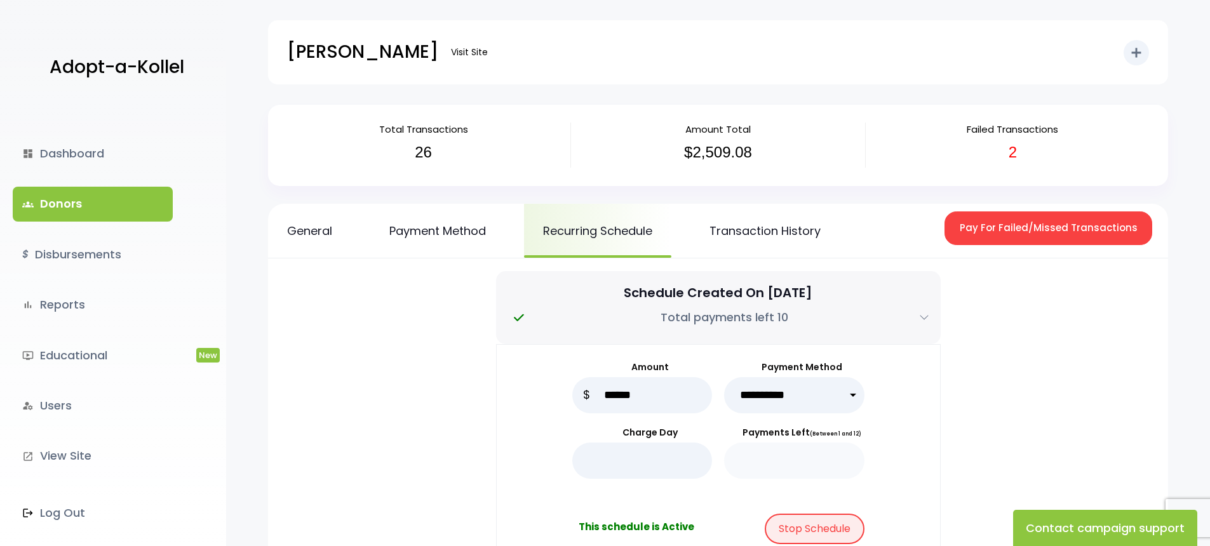
click at [76, 208] on link "groups Donors" at bounding box center [93, 204] width 160 height 34
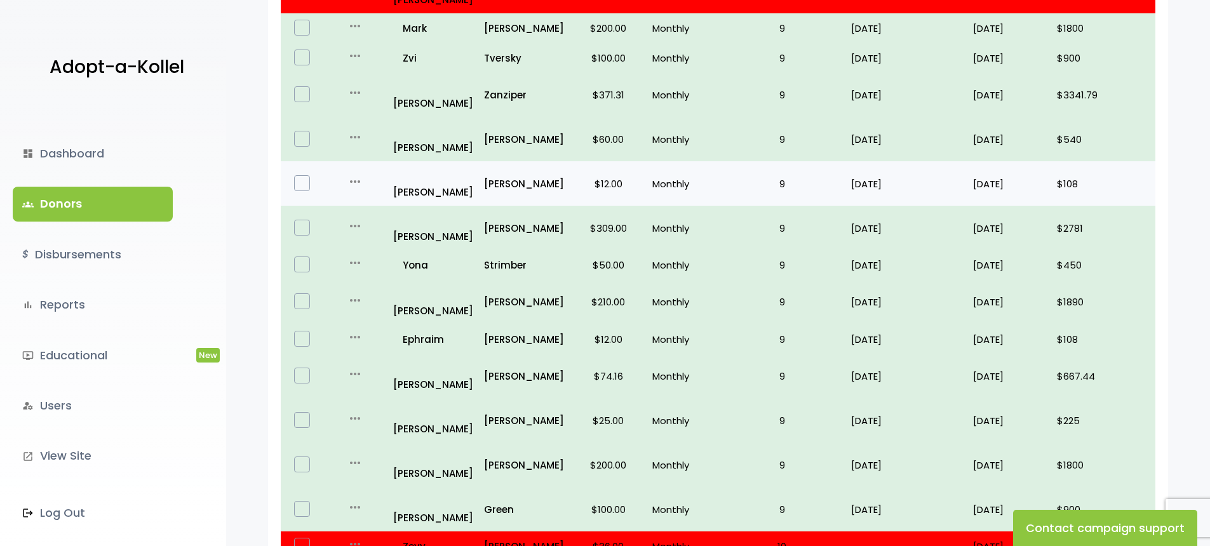
scroll to position [755, 0]
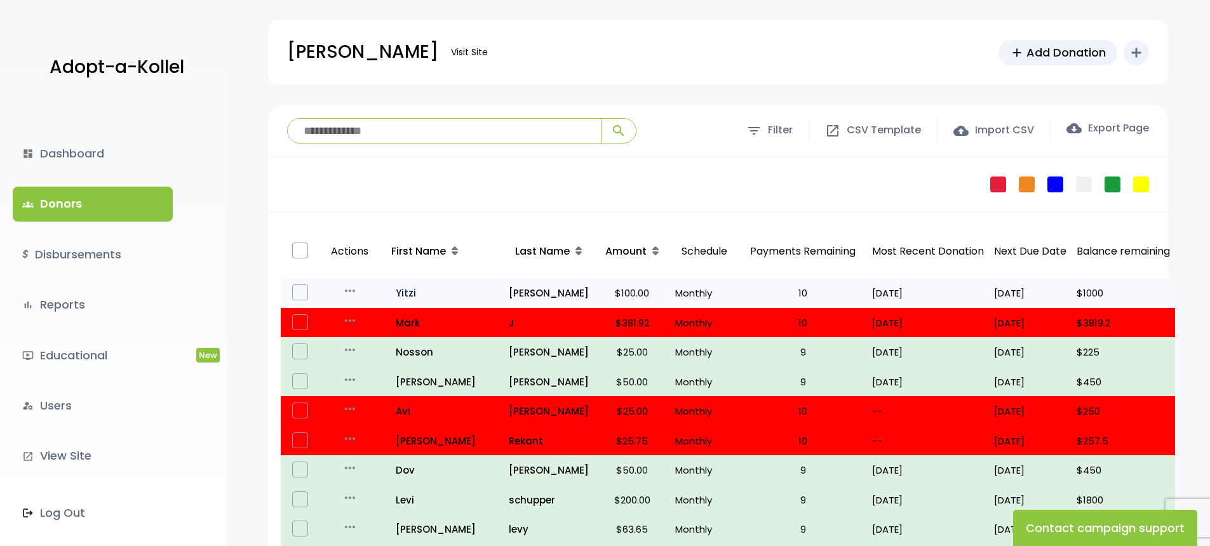
click at [436, 290] on p "all_inclusive [PERSON_NAME]" at bounding box center [442, 293] width 112 height 17
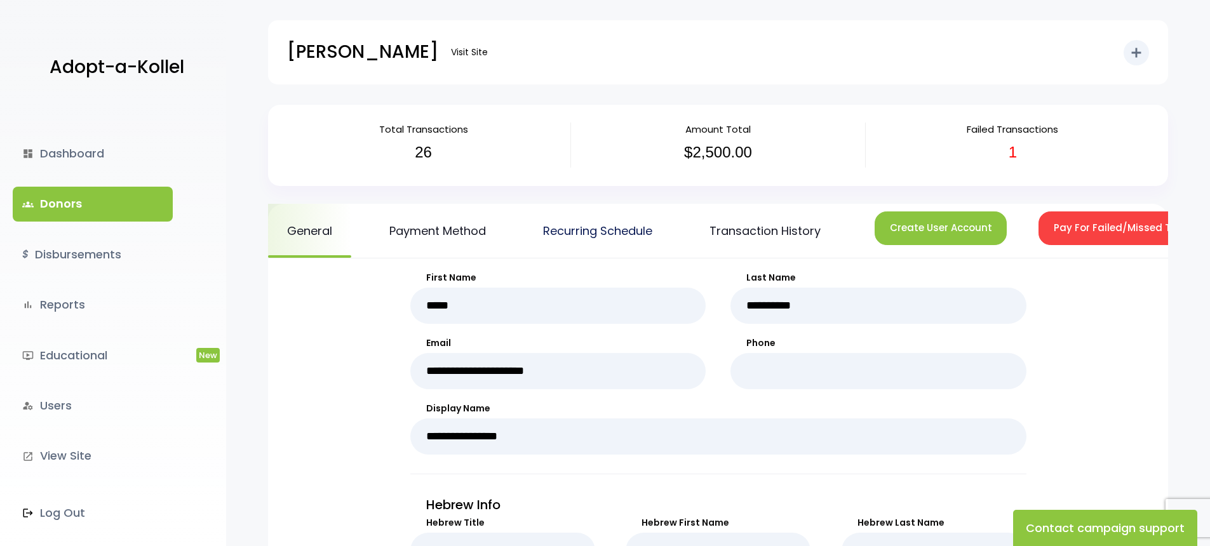
click at [556, 233] on link "Recurring Schedule" at bounding box center [597, 231] width 147 height 54
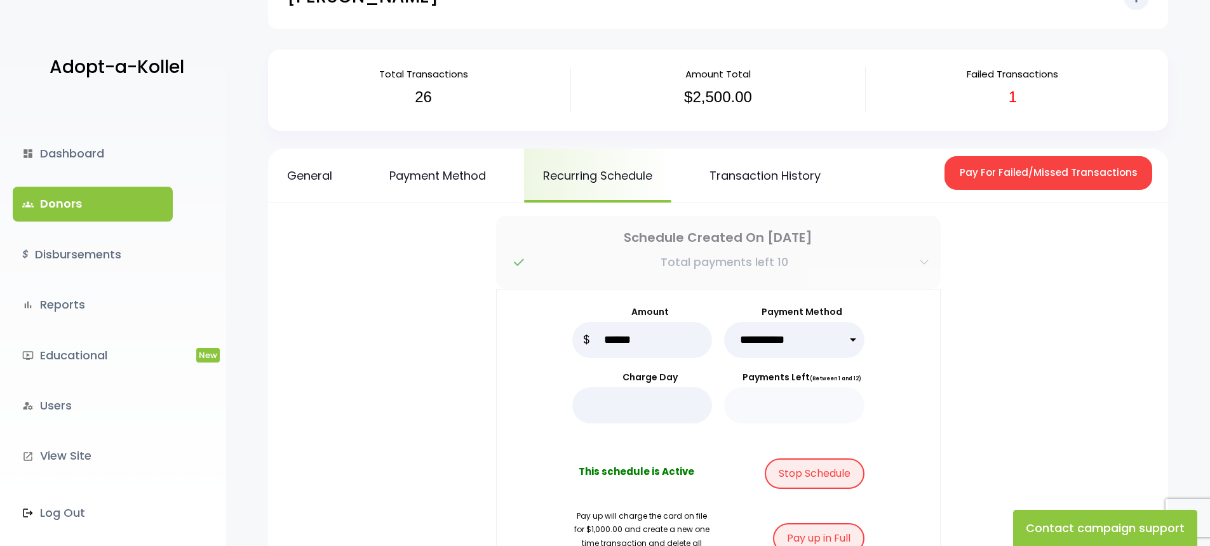
scroll to position [68, 0]
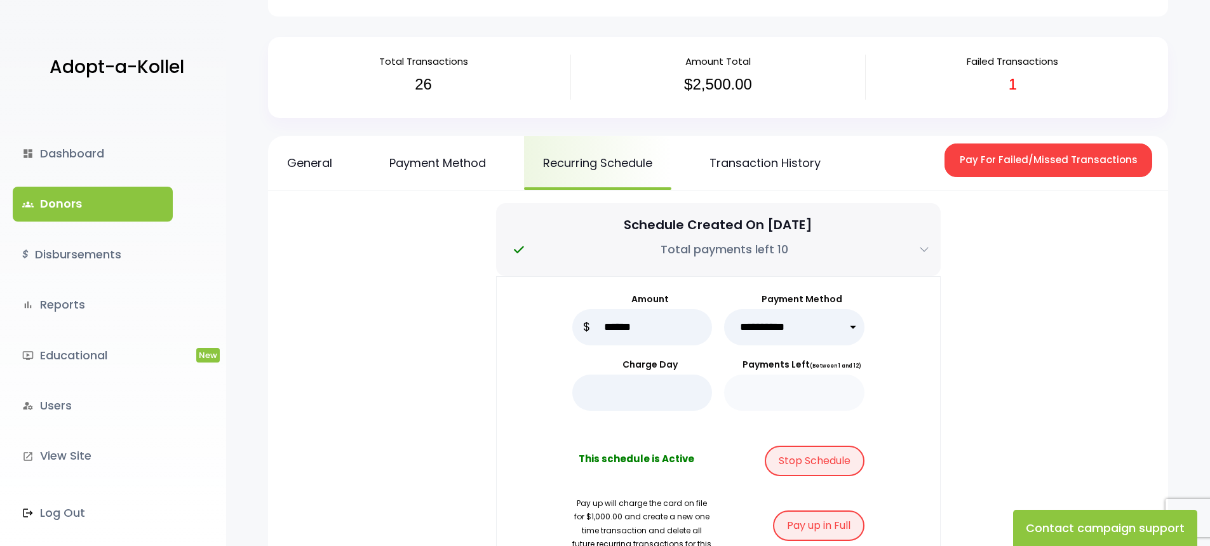
click at [760, 323] on select "**********" at bounding box center [794, 327] width 140 height 36
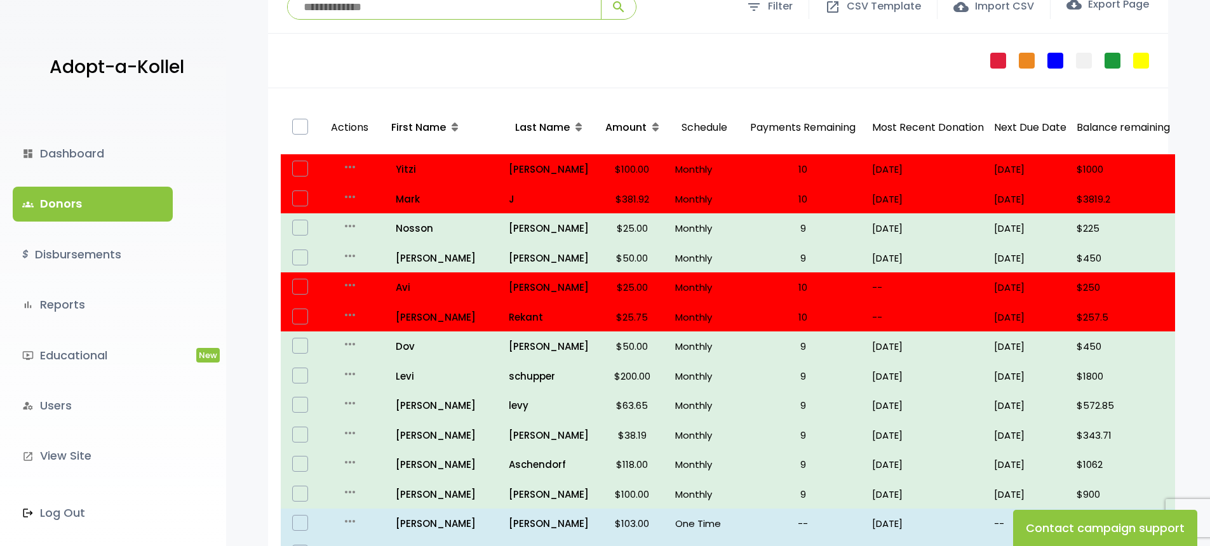
scroll to position [130, 0]
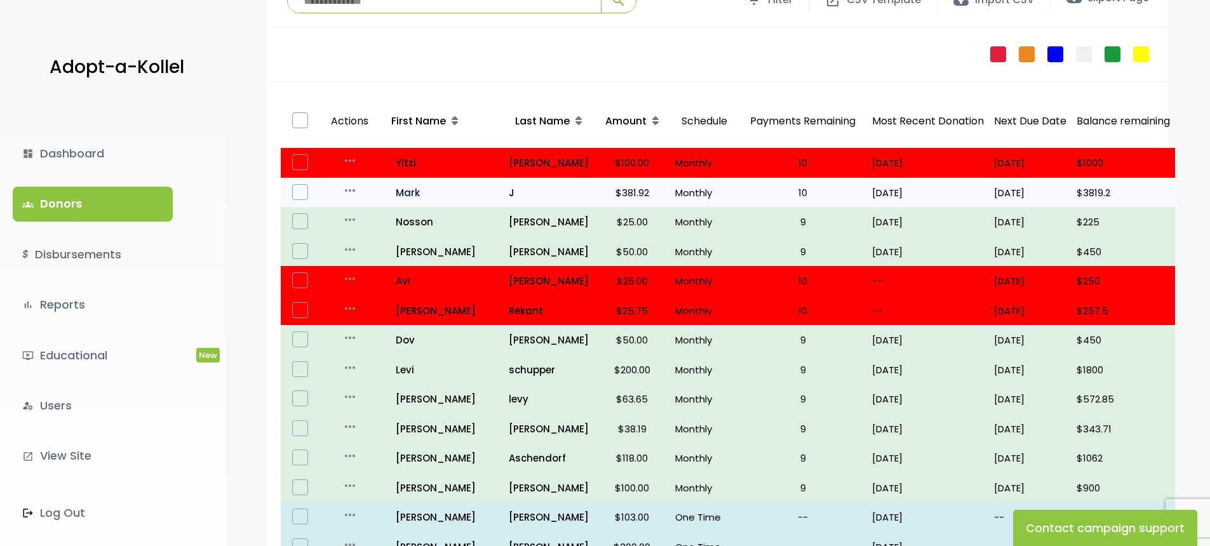
click at [415, 195] on p "all_inclusive Mark" at bounding box center [442, 192] width 112 height 17
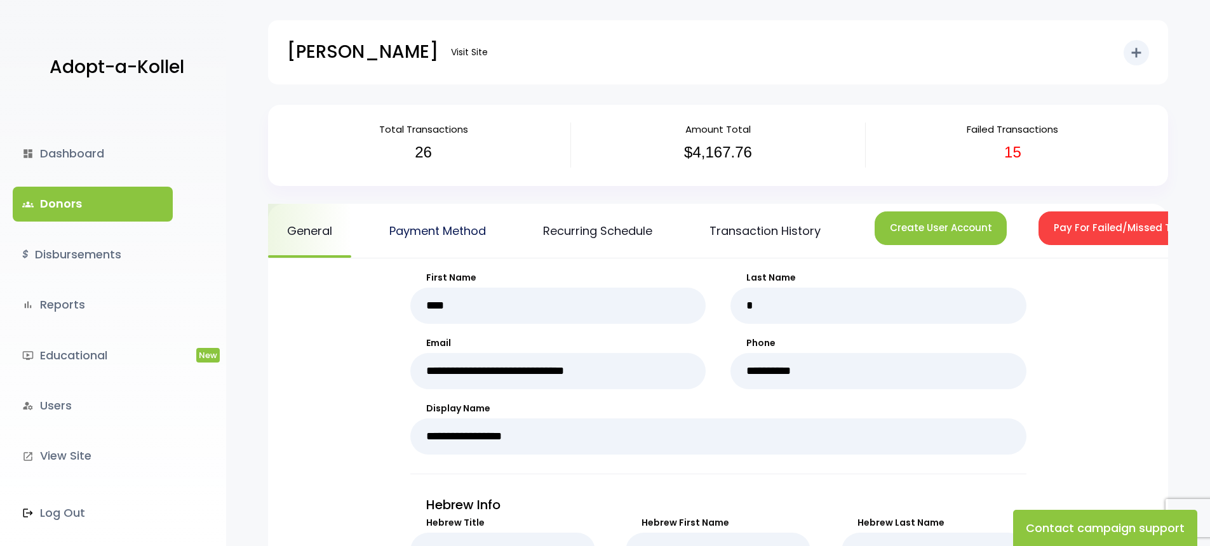
click at [441, 236] on link "Payment Method" at bounding box center [437, 231] width 135 height 54
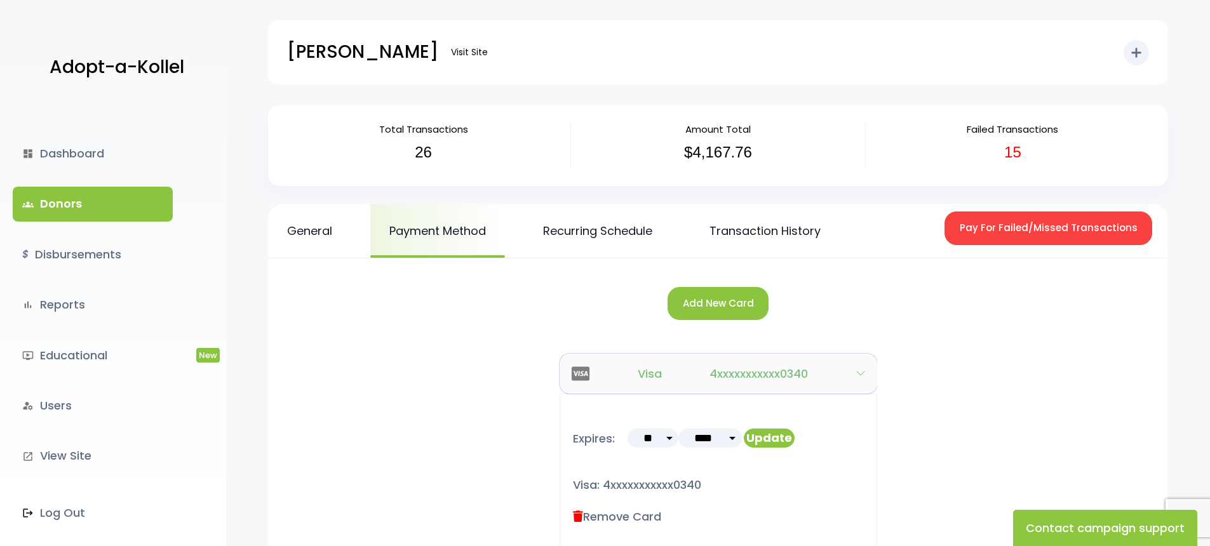
click at [725, 379] on span "4xxxxxxxxxxx0340" at bounding box center [758, 373] width 98 height 17
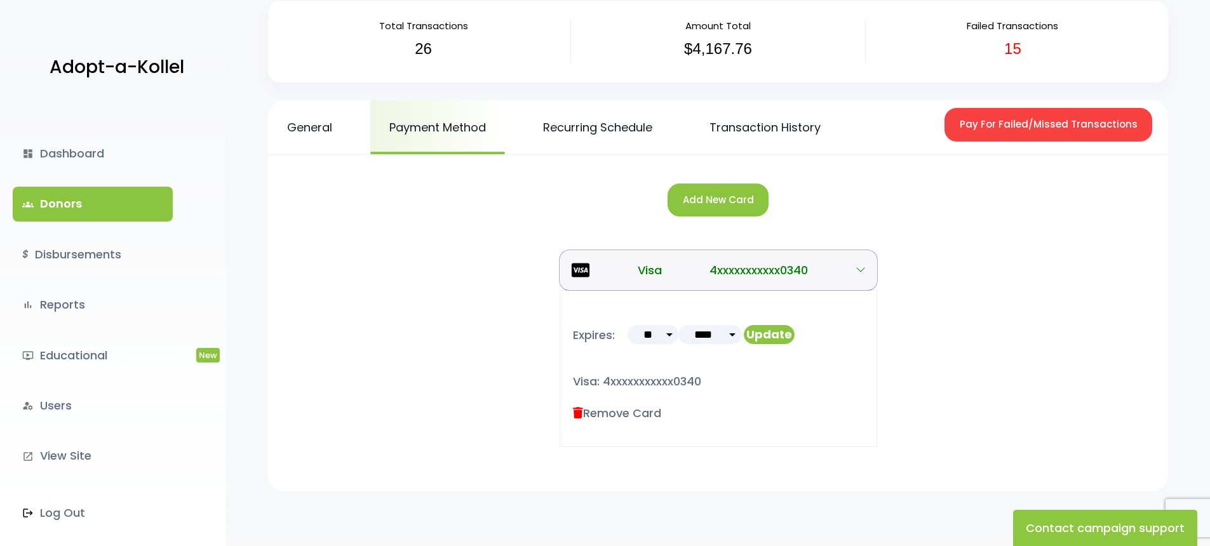
scroll to position [101, 0]
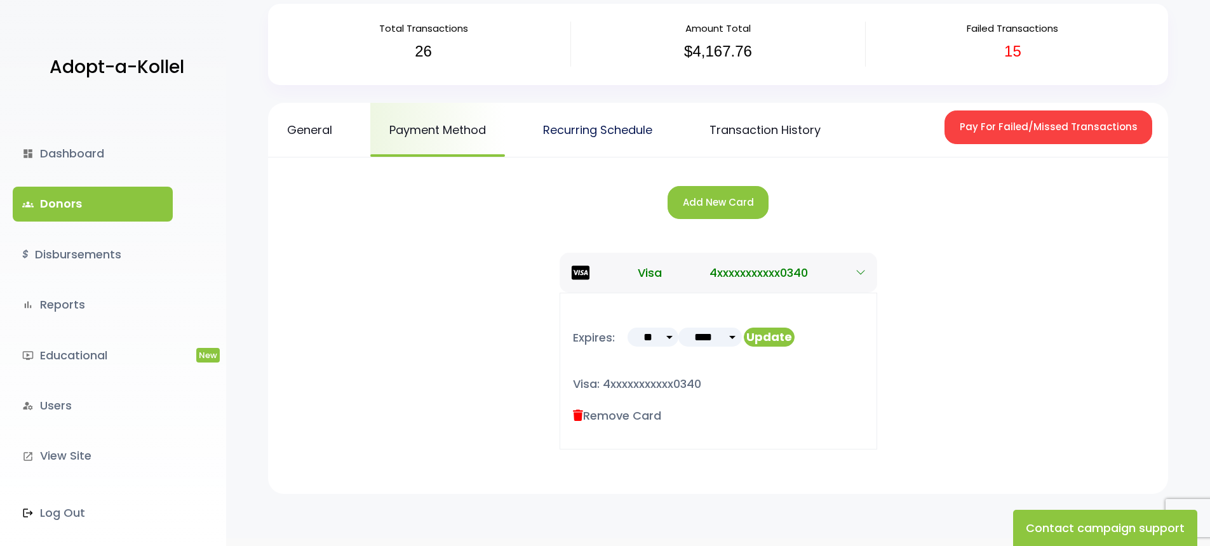
click at [630, 138] on link "Recurring Schedule" at bounding box center [597, 130] width 147 height 54
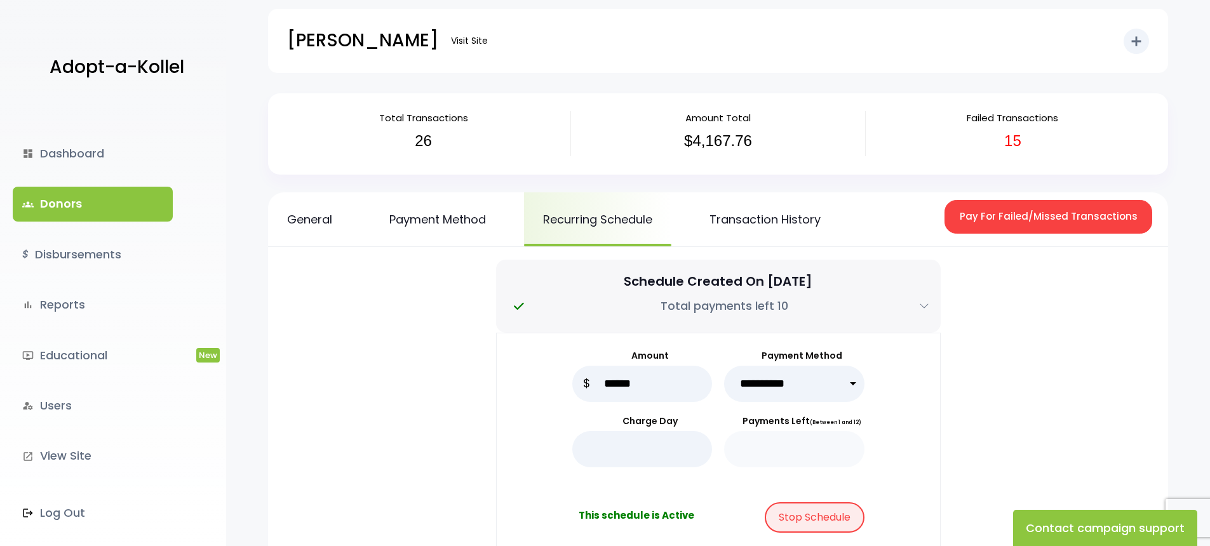
scroll to position [23, 0]
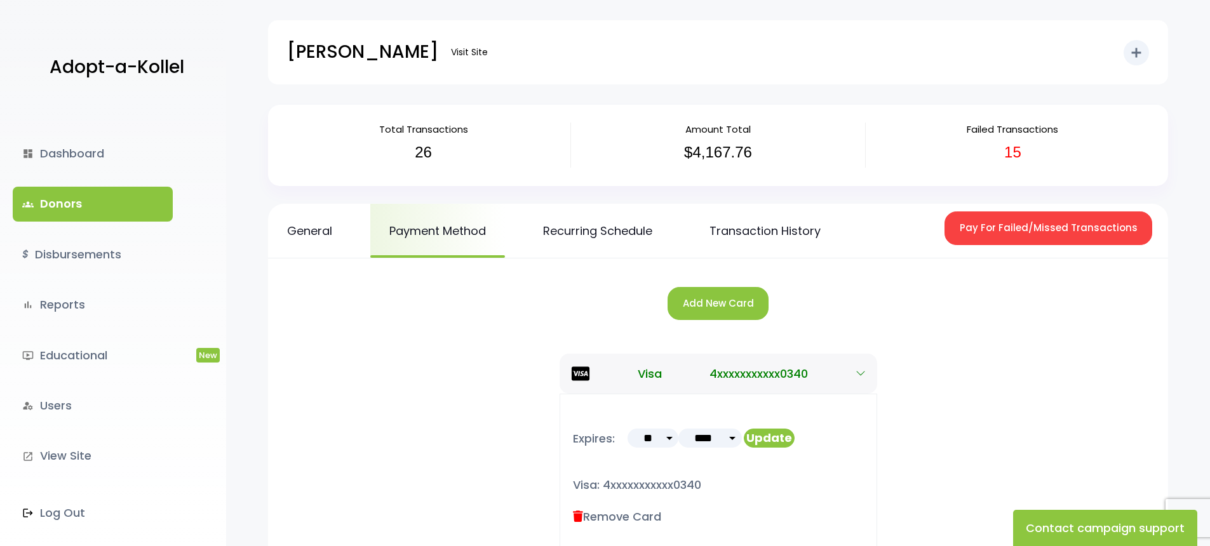
scroll to position [101, 0]
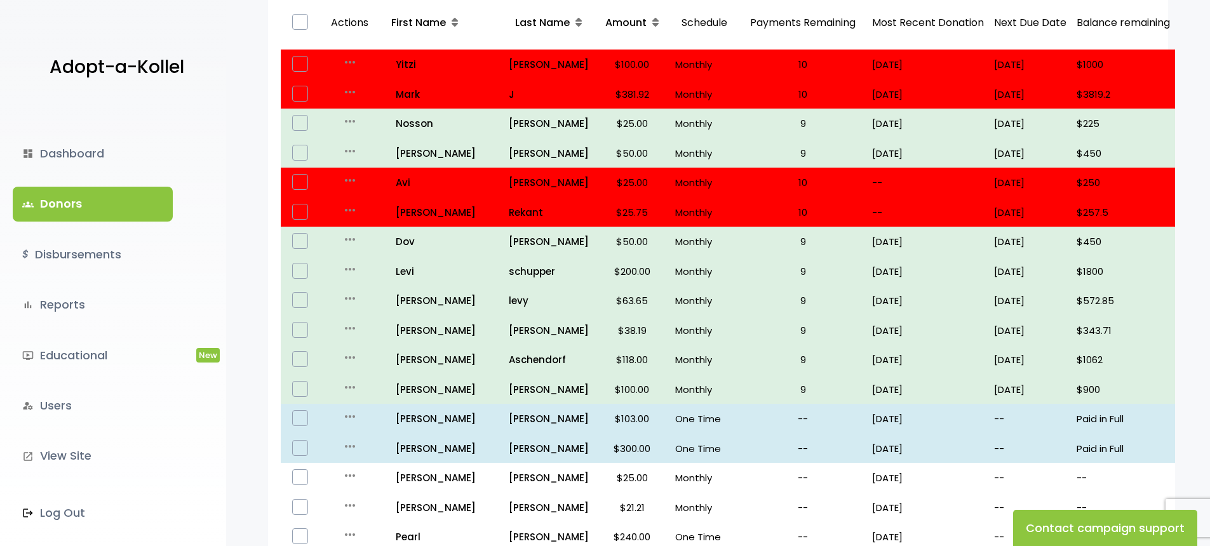
scroll to position [162, 0]
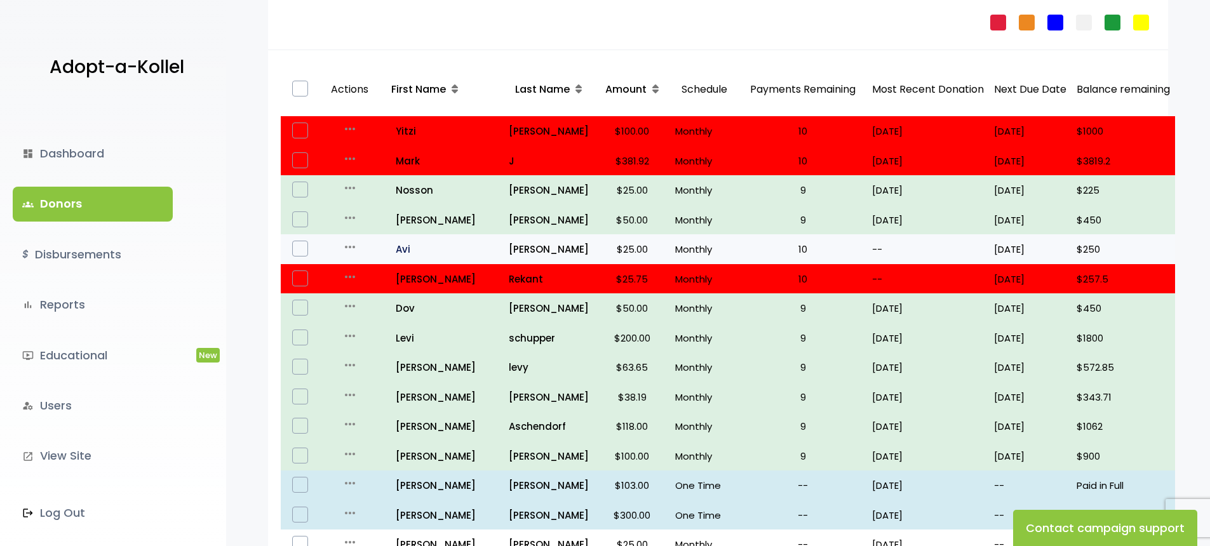
click at [413, 251] on p "all_inclusive Avi" at bounding box center [442, 249] width 112 height 17
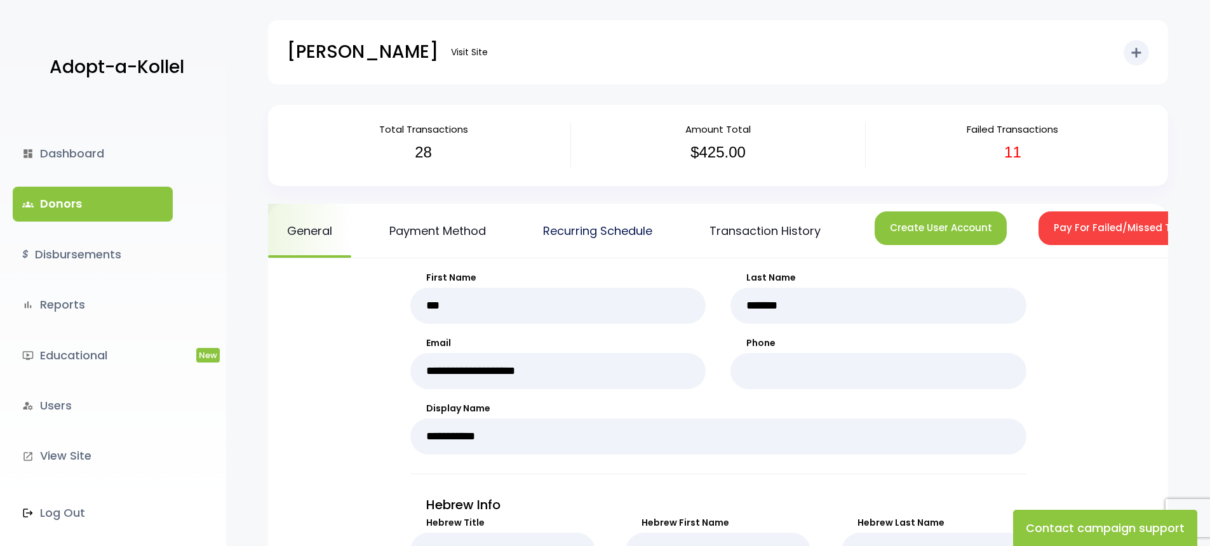
click at [583, 222] on link "Recurring Schedule" at bounding box center [597, 231] width 147 height 54
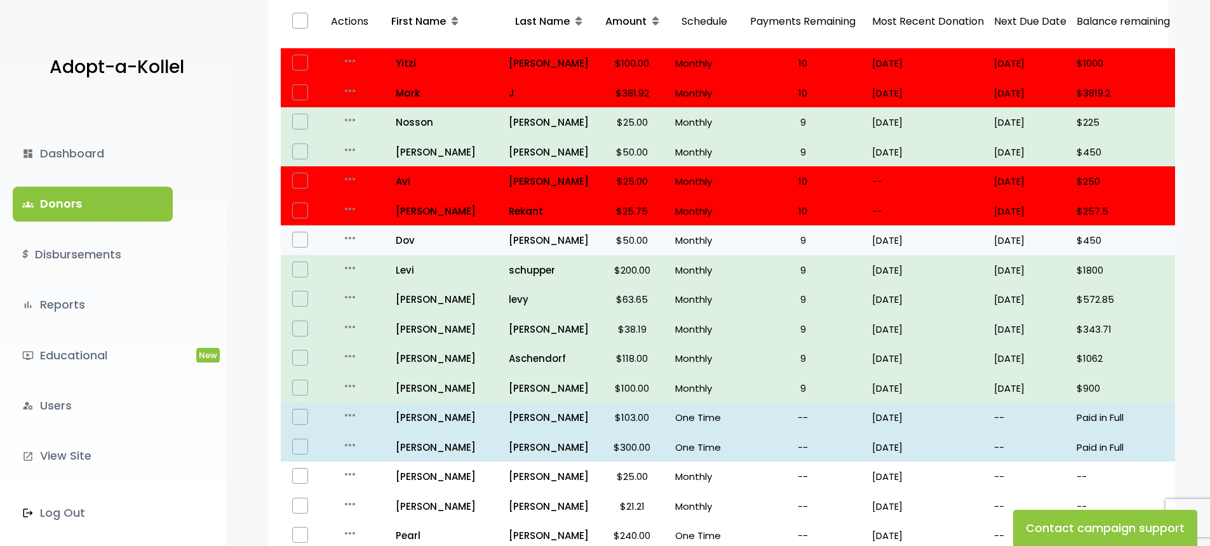
scroll to position [225, 0]
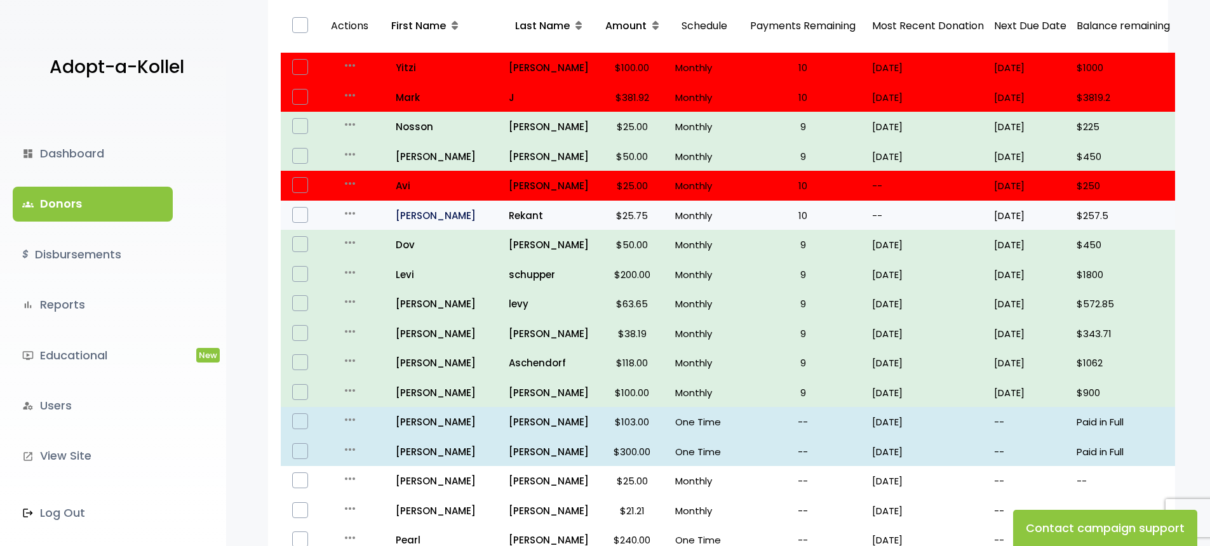
click at [404, 213] on p "all_inclusive [PERSON_NAME]" at bounding box center [442, 215] width 112 height 17
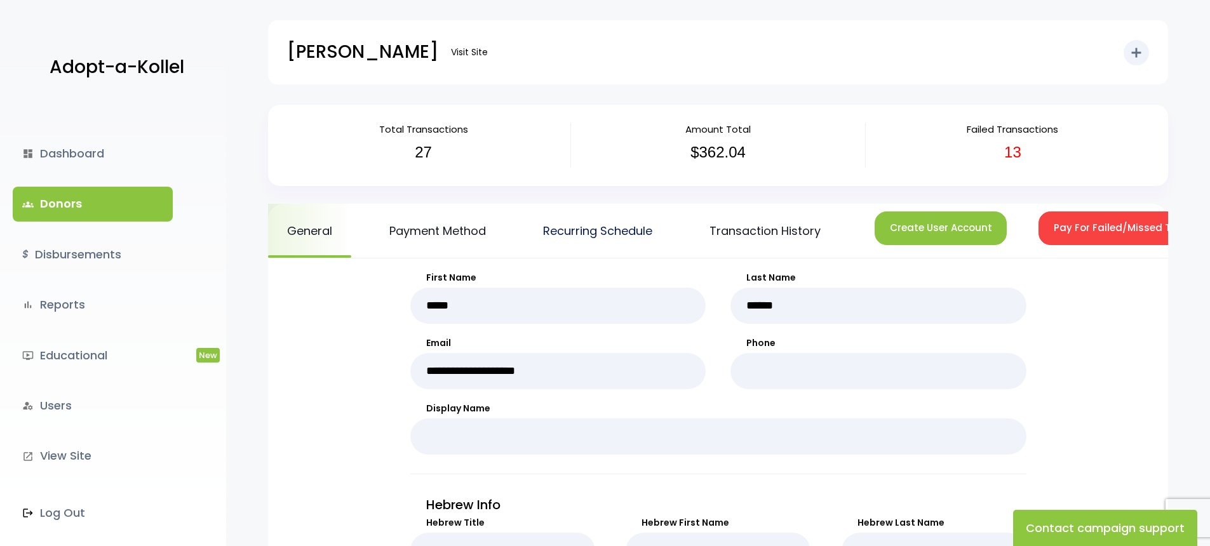
click at [643, 239] on link "Recurring Schedule" at bounding box center [597, 231] width 147 height 54
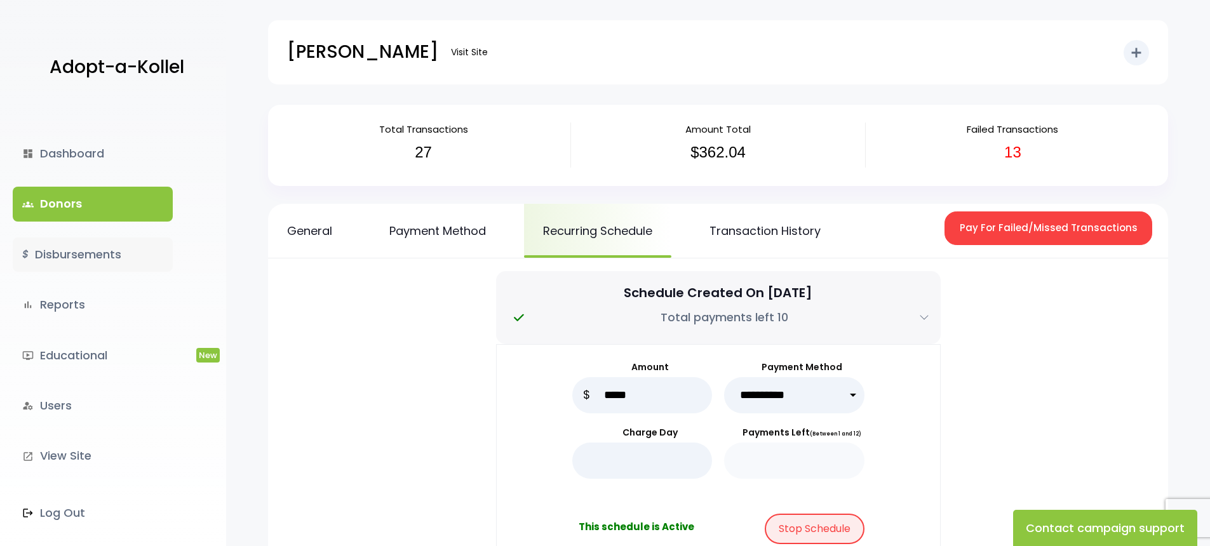
click at [57, 256] on link "$ Disbursements" at bounding box center [93, 255] width 160 height 34
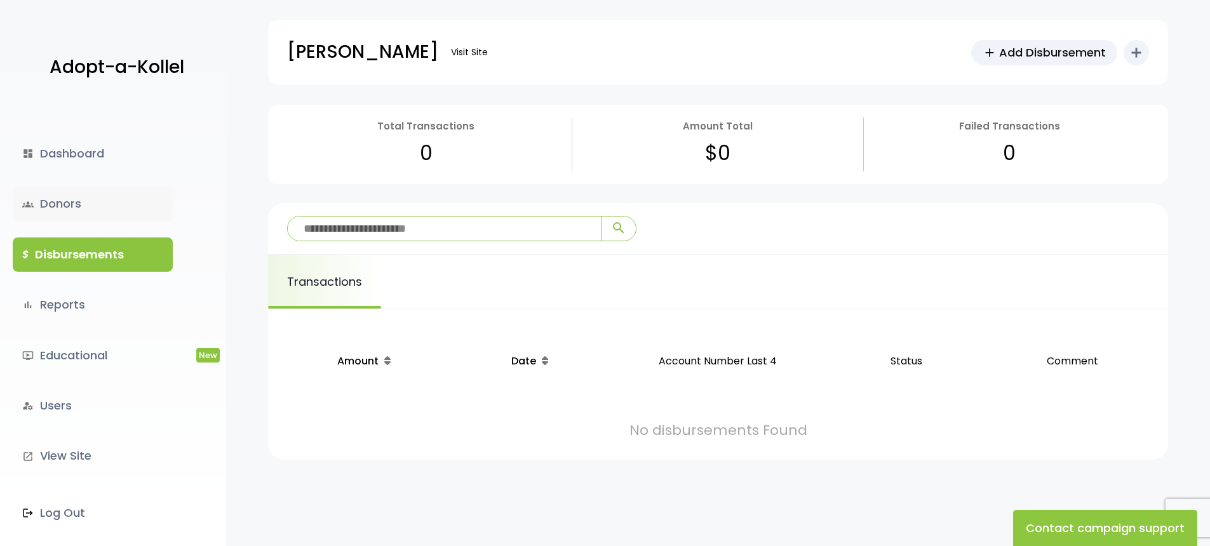
click at [67, 205] on link "groups Donors" at bounding box center [93, 204] width 160 height 34
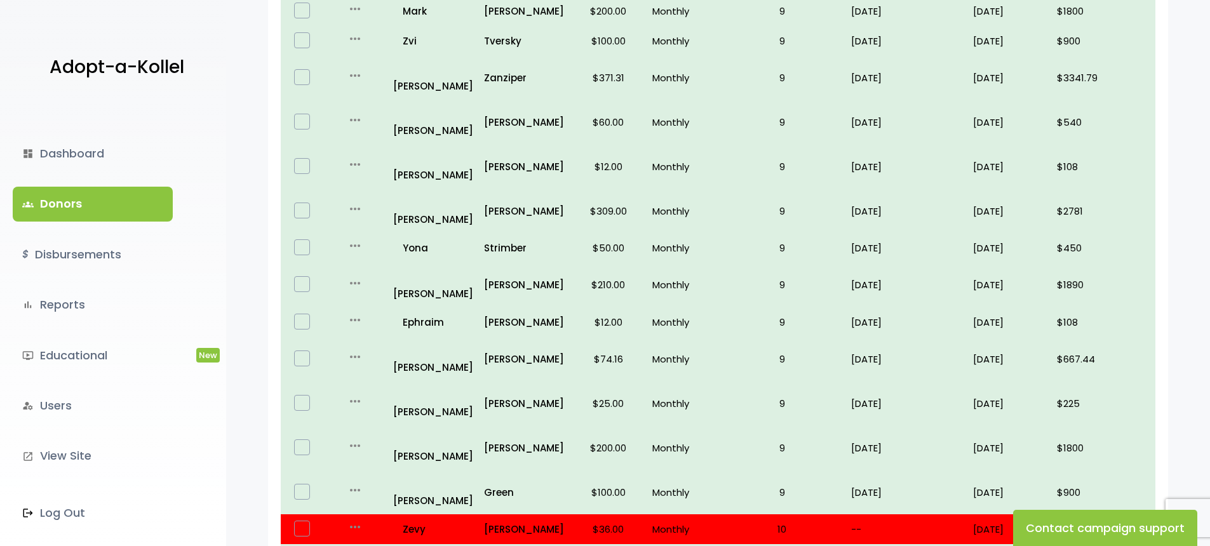
scroll to position [758, 0]
